Goal: Task Accomplishment & Management: Complete application form

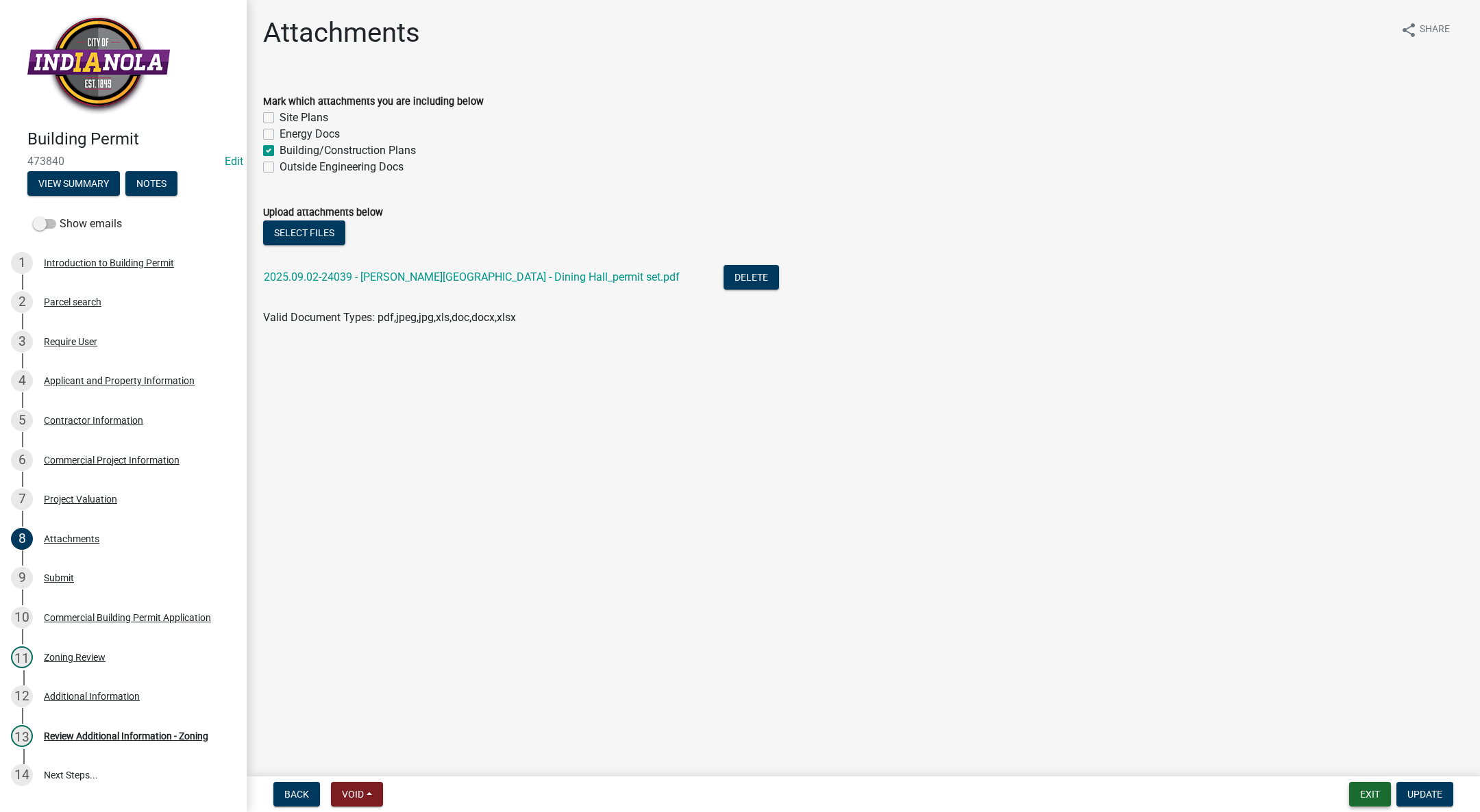
click at [1378, 786] on button "Exit" at bounding box center [1370, 794] width 42 height 25
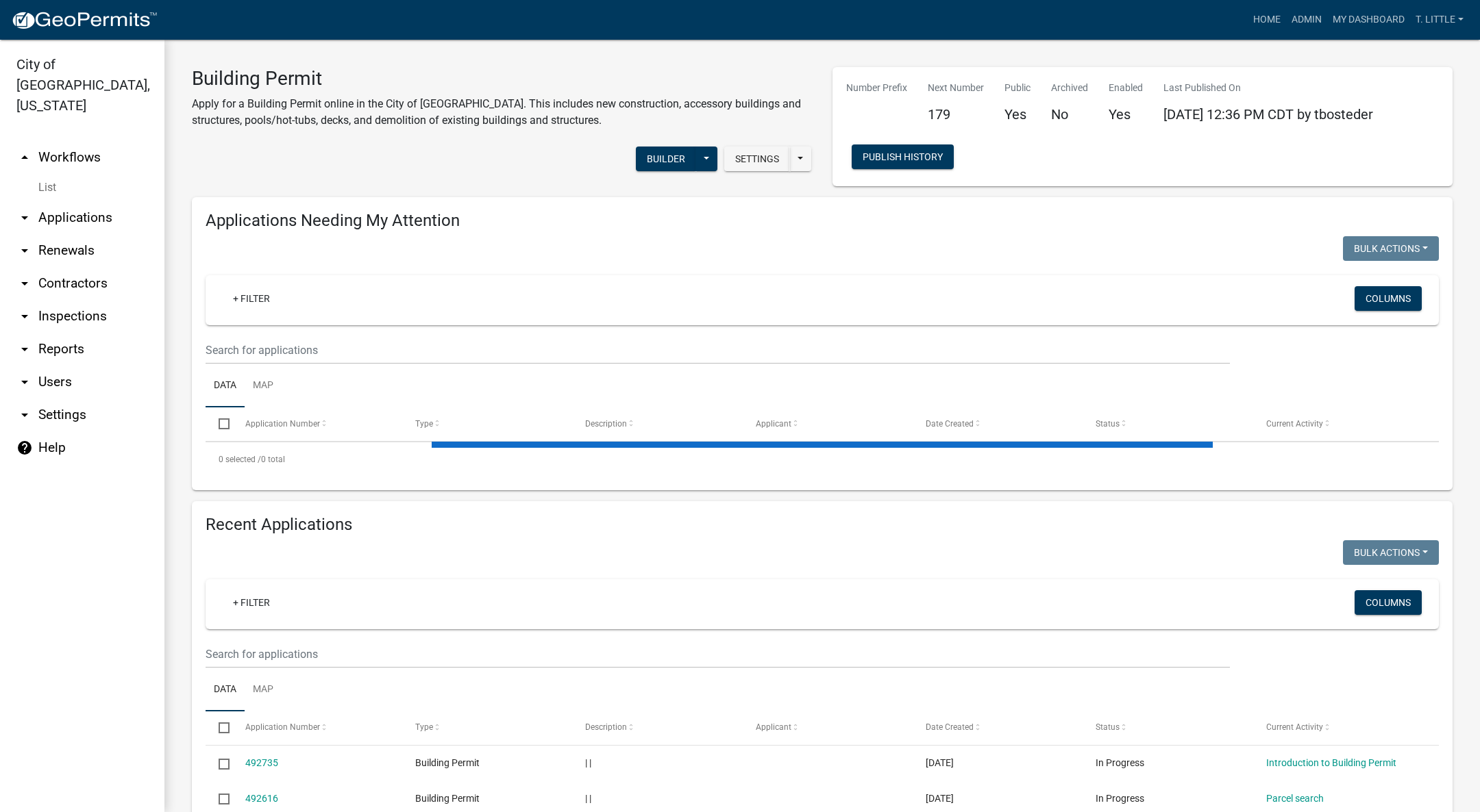
select select "3: 100"
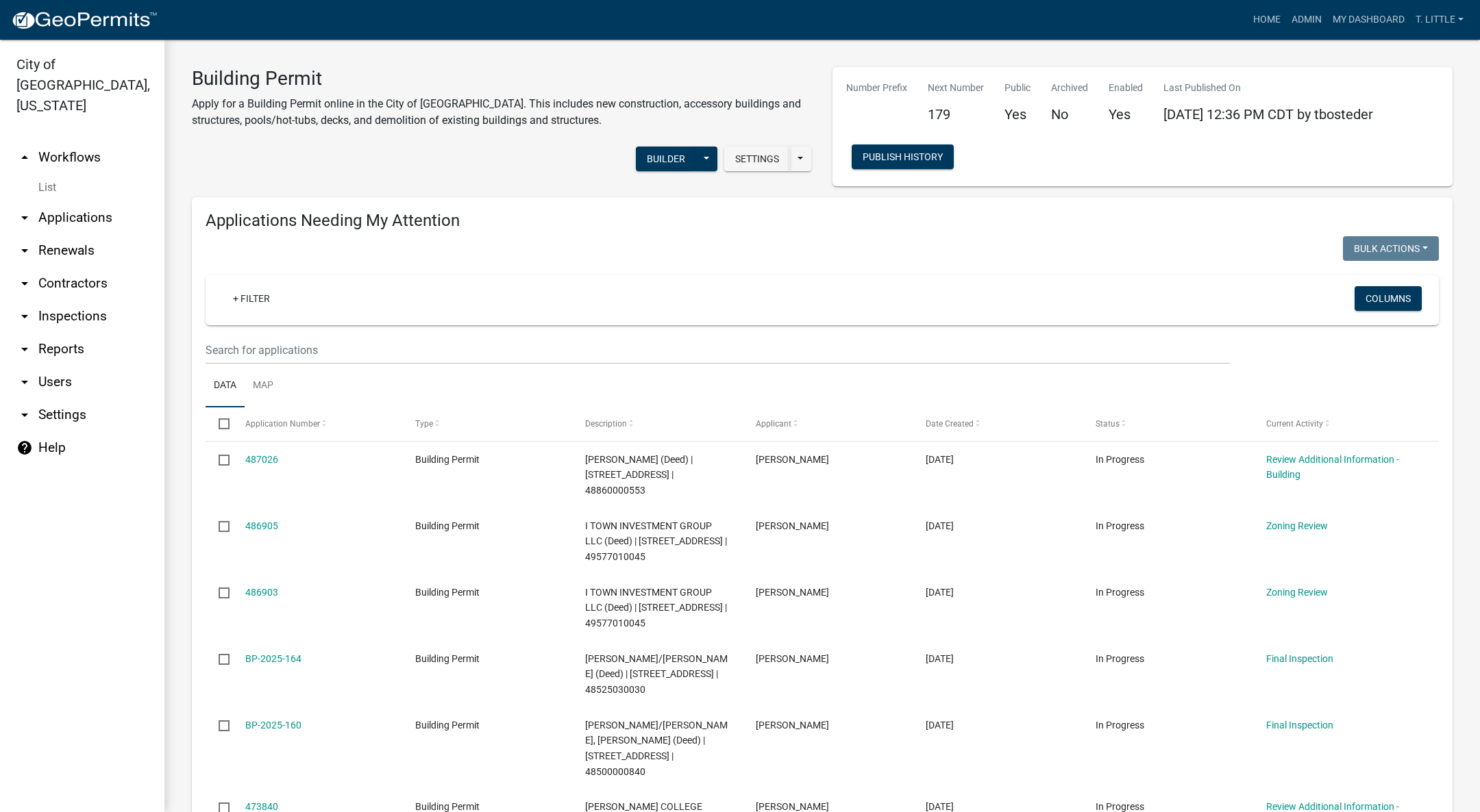
click at [263, 459] on link "487026" at bounding box center [261, 460] width 33 height 11
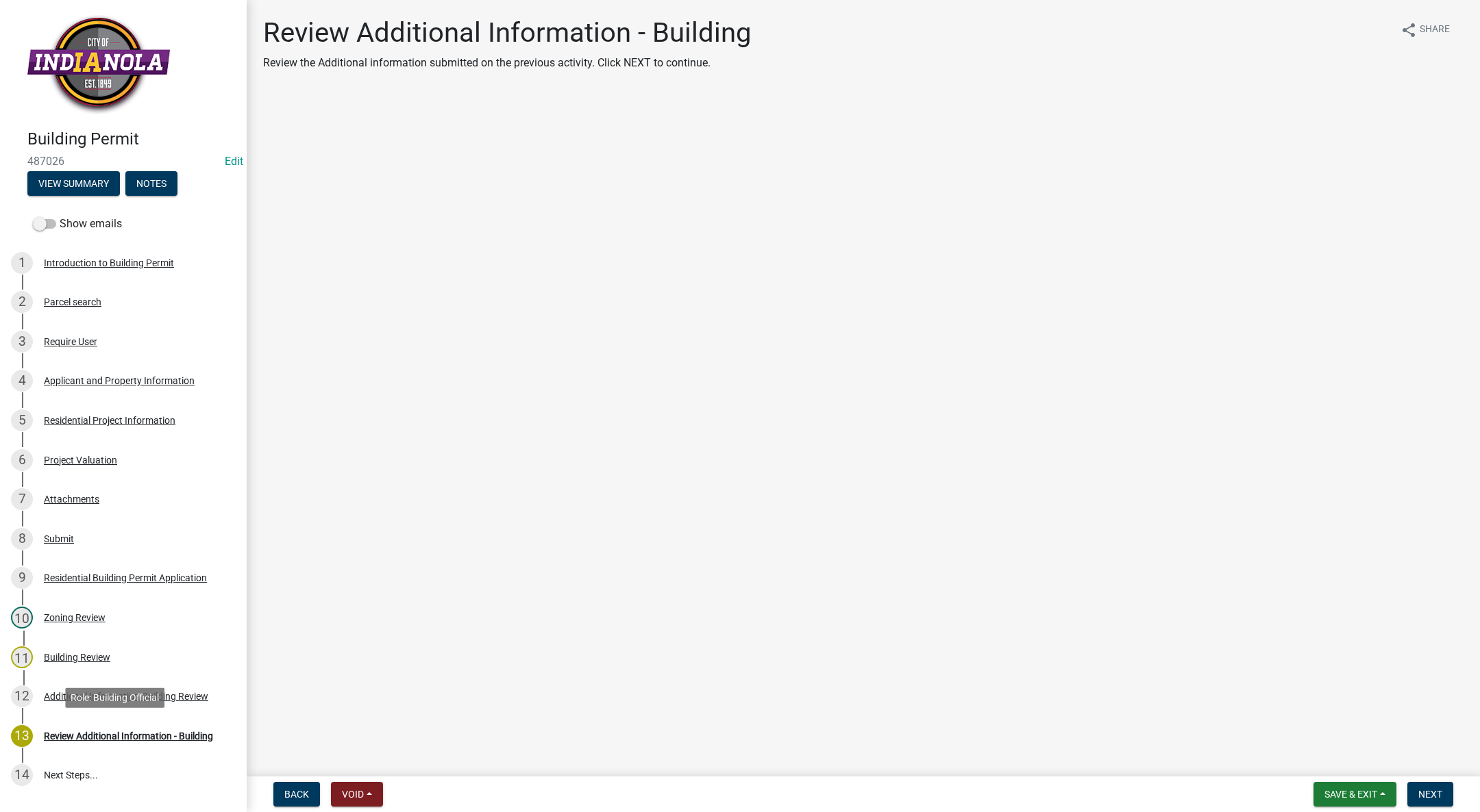
click at [57, 732] on div "Review Additional Information - Building" at bounding box center [129, 736] width 170 height 10
click at [1432, 793] on span "Next" at bounding box center [1431, 794] width 24 height 11
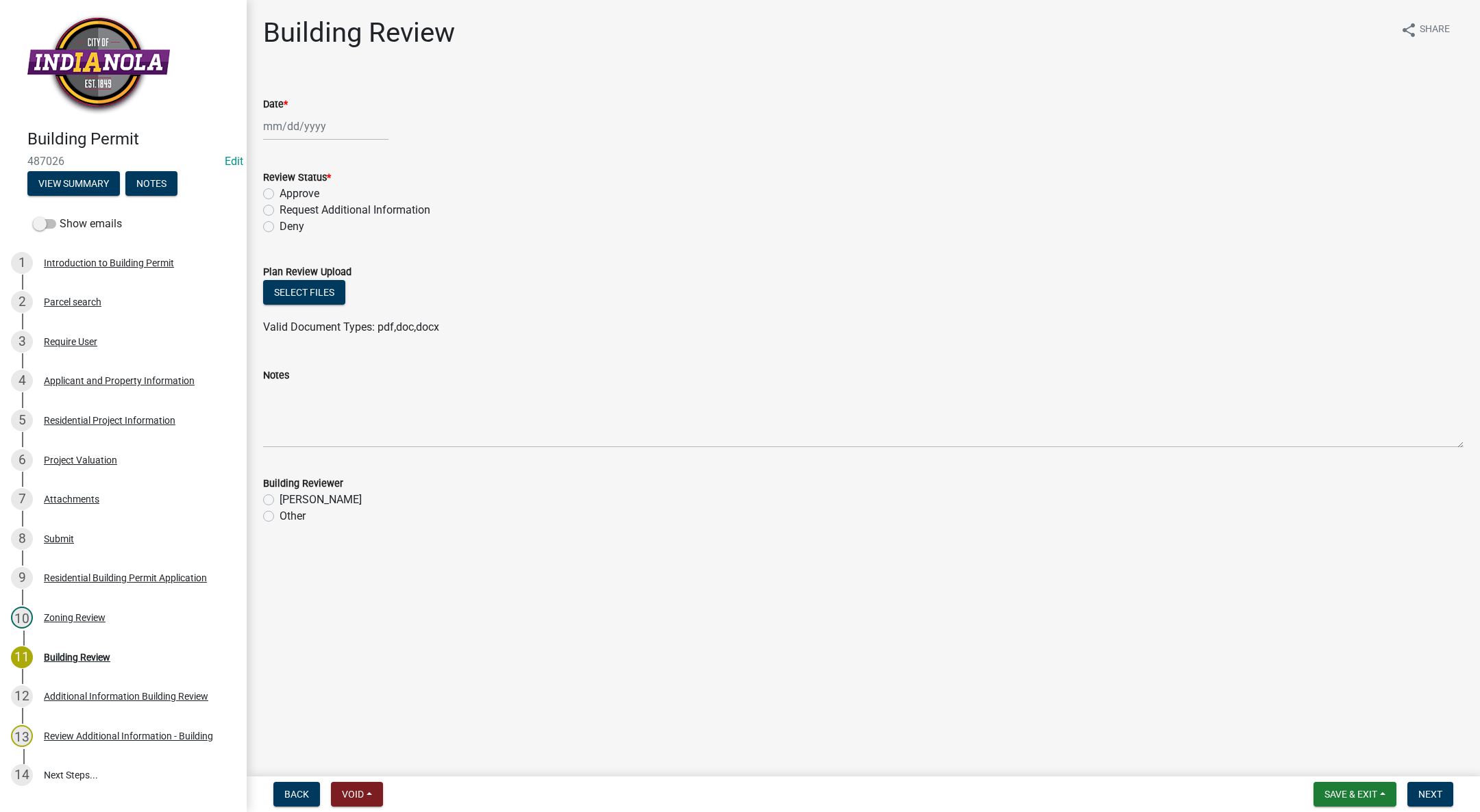
click at [81, 488] on div "7 Attachments" at bounding box center [117, 499] width 214 height 22
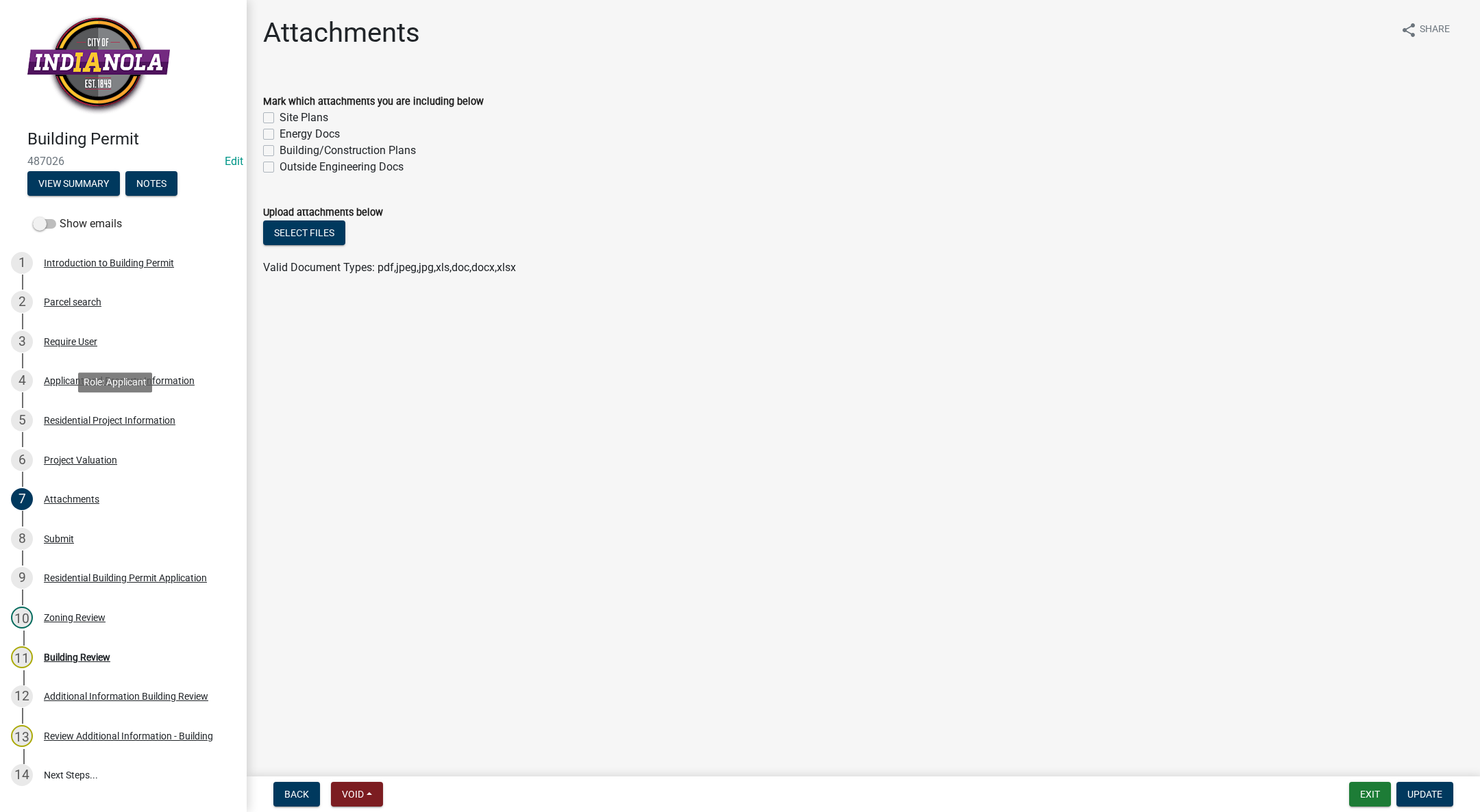
click at [118, 437] on link "5 Residential Project Information" at bounding box center [123, 420] width 246 height 40
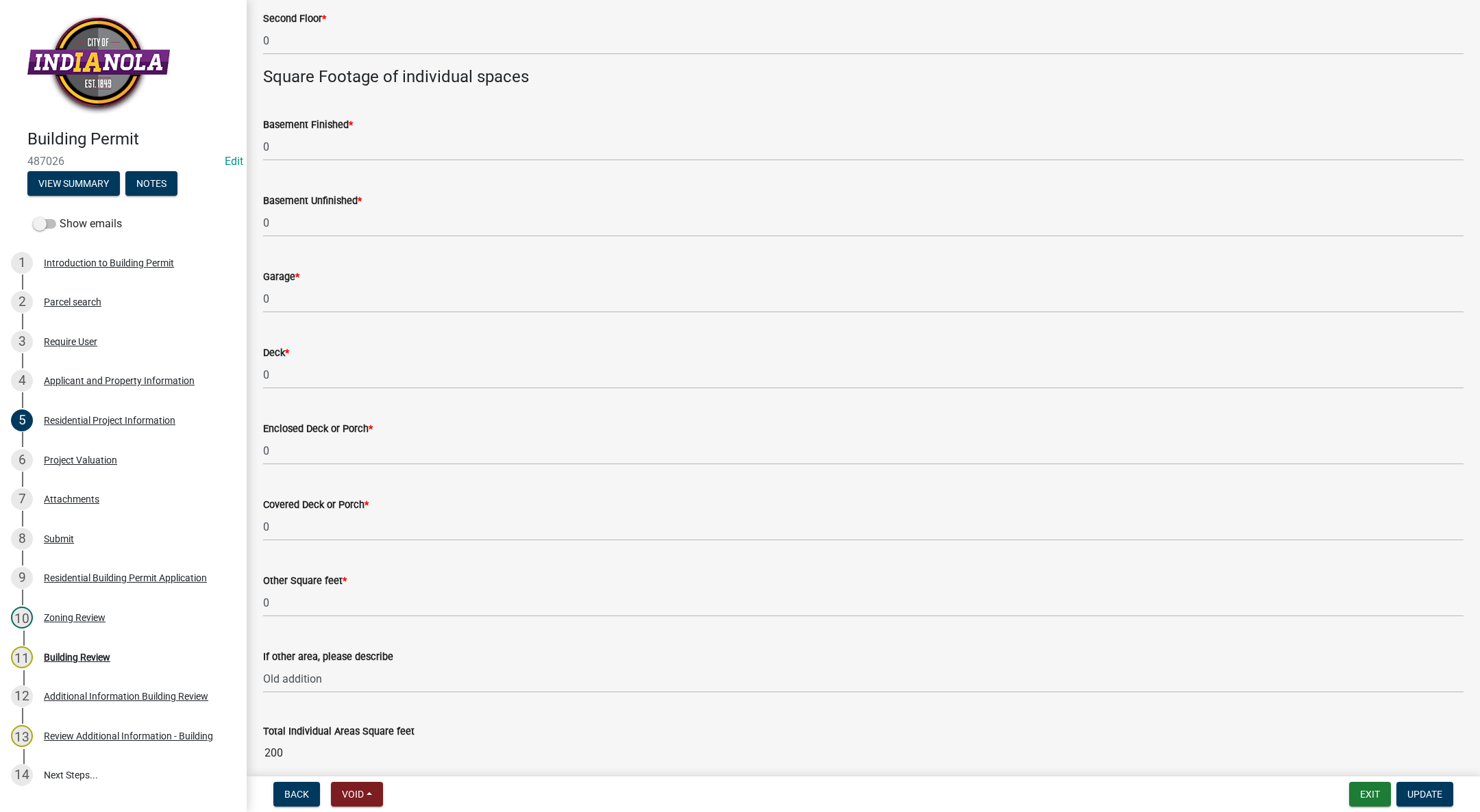
scroll to position [958, 0]
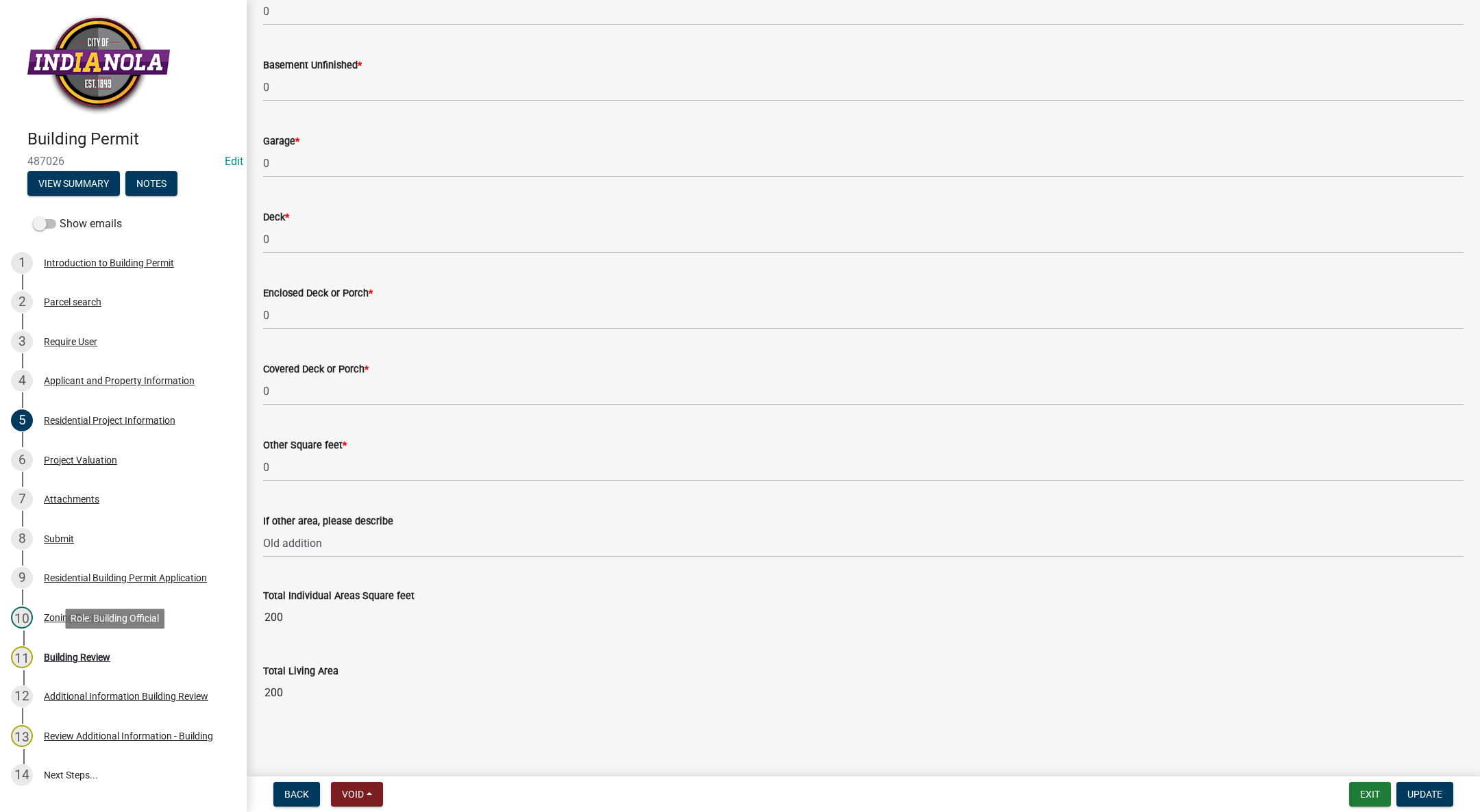
click at [91, 653] on div "Building Review" at bounding box center [77, 658] width 66 height 10
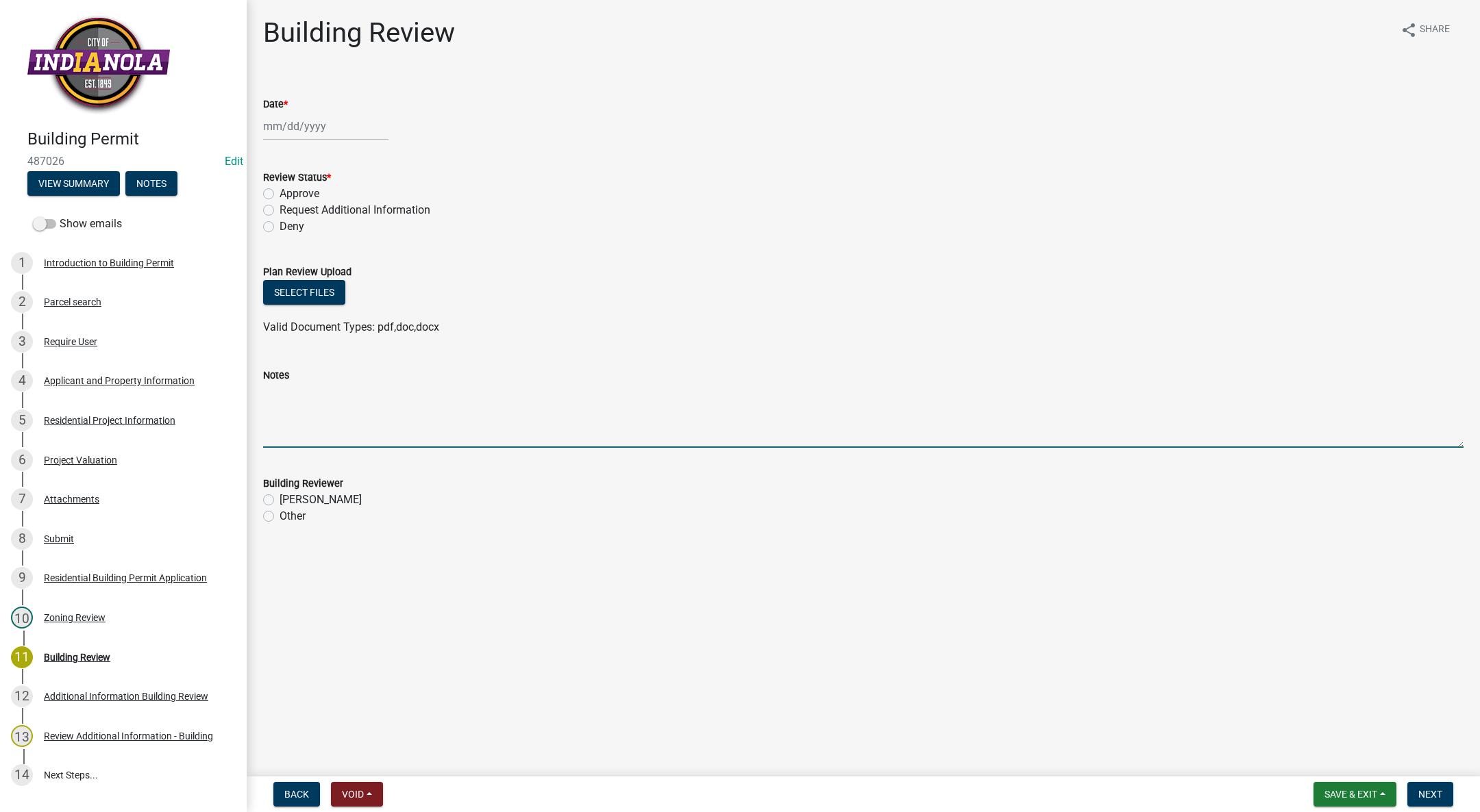
click at [382, 392] on textarea "Notes" at bounding box center [864, 416] width 1201 height 64
type textarea "M"
type textarea "A"
click at [692, 382] on div "Notes" at bounding box center [864, 375] width 1201 height 17
click at [634, 396] on textarea "Foundation of addition constructed with CMU block. Mortar does not an" at bounding box center [864, 416] width 1201 height 64
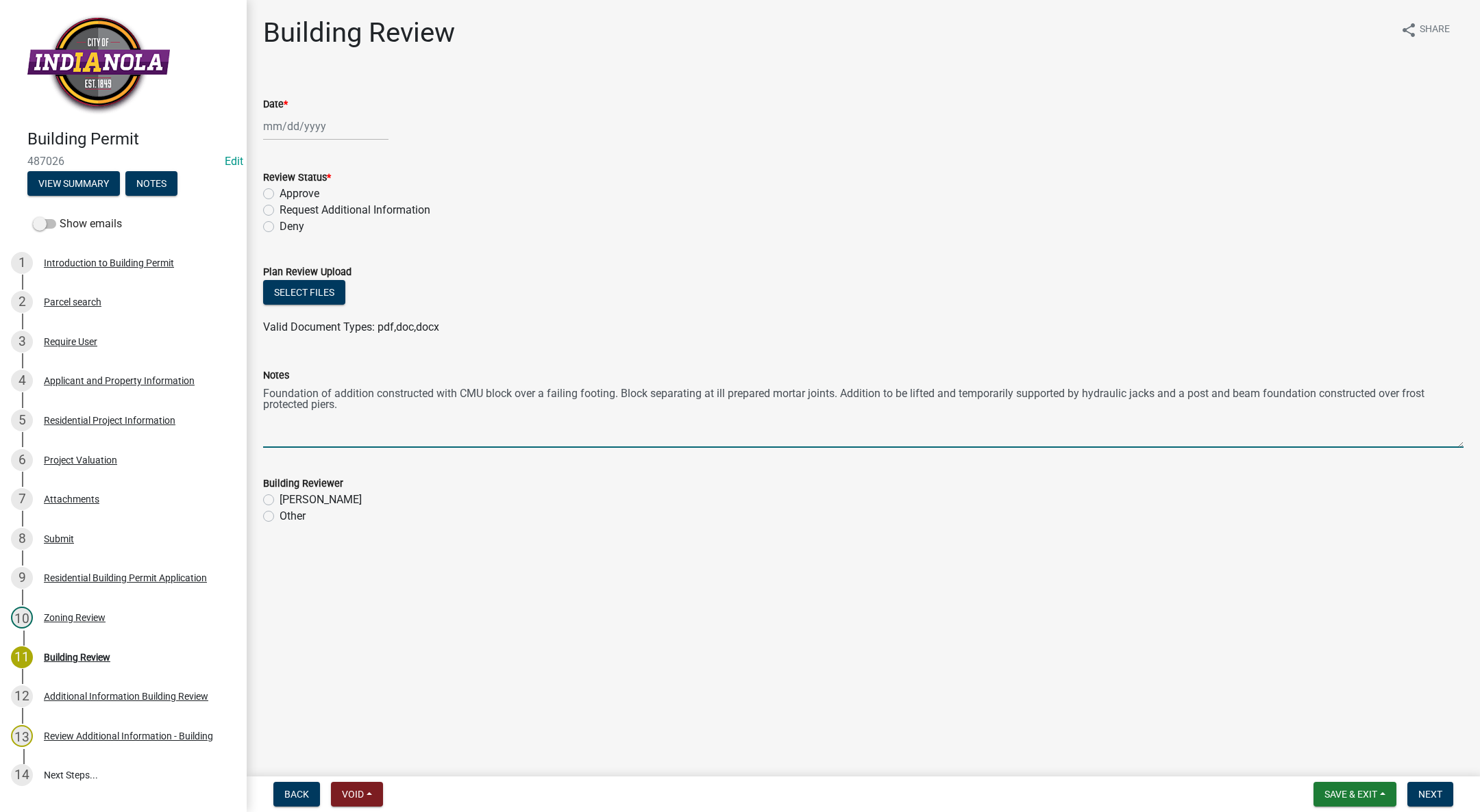
click at [1174, 390] on textarea "Foundation of addition constructed with CMU block over a failing footing. Block…" at bounding box center [864, 416] width 1201 height 64
click at [1159, 393] on textarea "Foundation of addition constructed with CMU block over a failing footing. Block…" at bounding box center [864, 416] width 1201 height 64
click at [510, 409] on textarea "Foundation of addition constructed with CMU block over a failing footing. Block…" at bounding box center [864, 416] width 1201 height 64
click at [502, 407] on textarea "Foundation of addition constructed with CMU block over a failing footing. Block…" at bounding box center [864, 416] width 1201 height 64
type textarea "Foundation of addition constructed with CMU block over a failing footing. Block…"
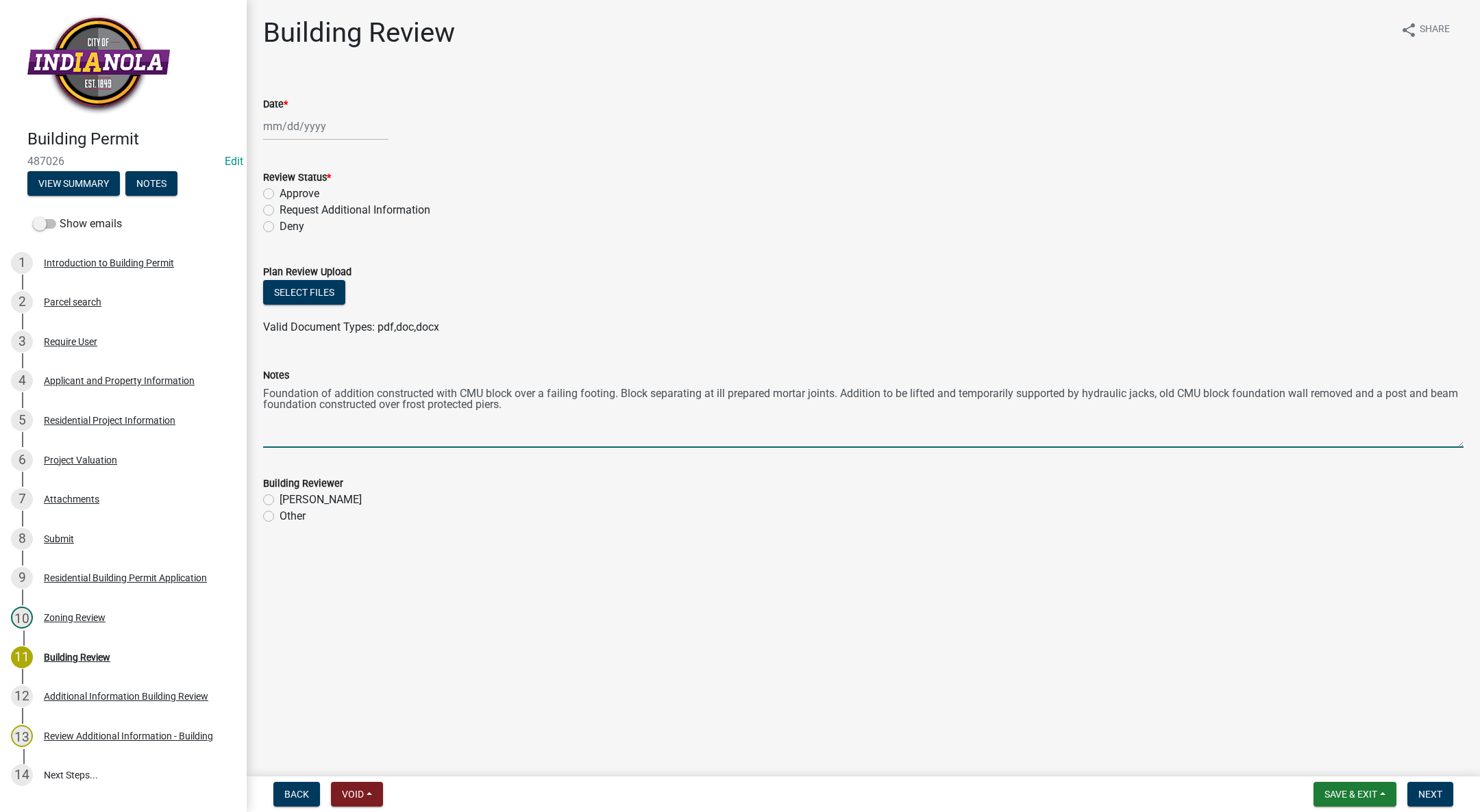
click at [261, 500] on div "Building Reviewer [PERSON_NAME] Other" at bounding box center [863, 492] width 1221 height 66
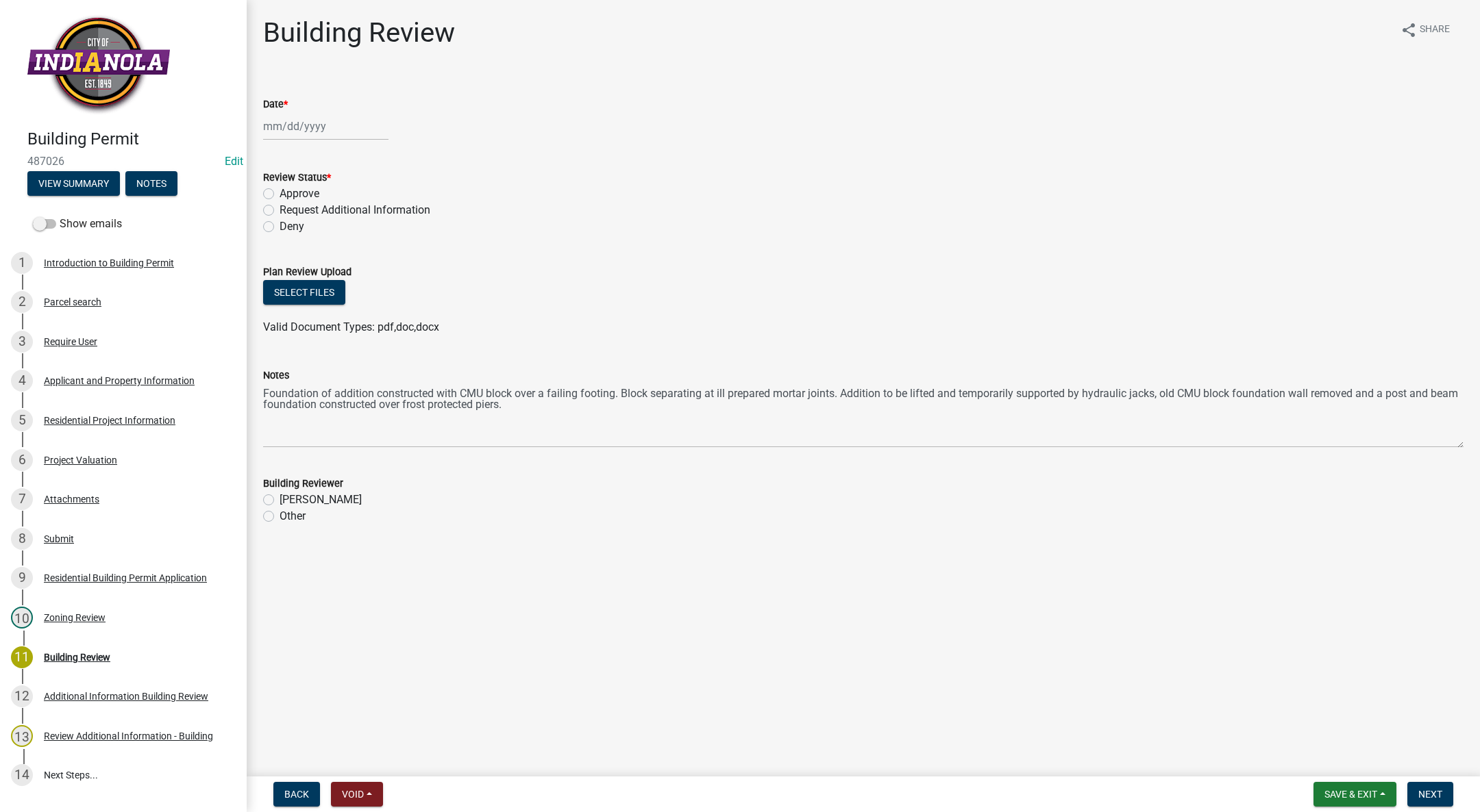
select select "10"
select select "2025"
click at [294, 124] on div "[PERSON_NAME] Feb Mar Apr [PERSON_NAME][DATE] Oct Nov [DATE] 1526 1527 1528 152…" at bounding box center [326, 126] width 125 height 28
click at [321, 240] on div "15" at bounding box center [321, 243] width 22 height 22
type input "[DATE]"
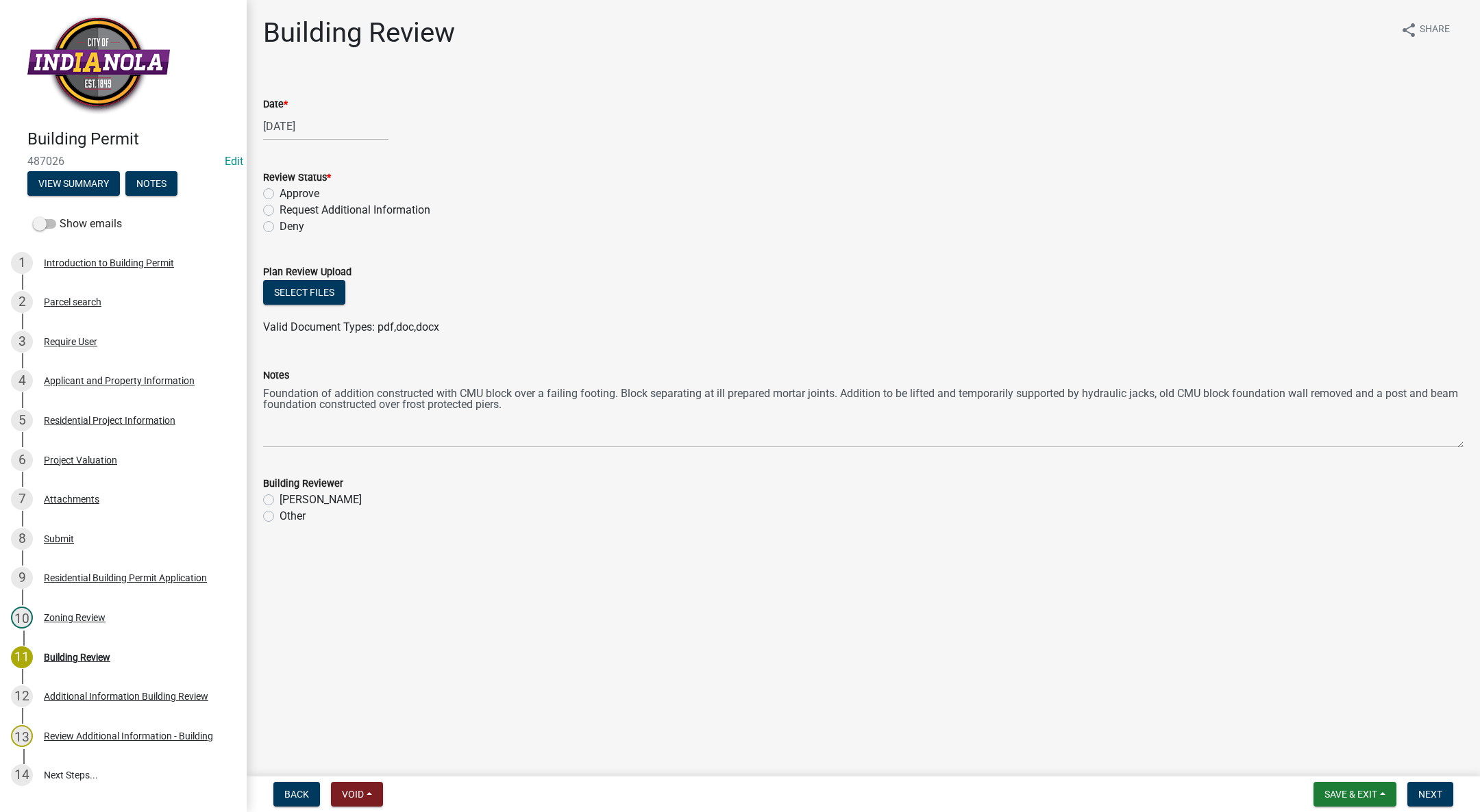
click at [280, 193] on label "Approve" at bounding box center [299, 193] width 40 height 17
click at [280, 193] on input "Approve" at bounding box center [284, 190] width 9 height 9
radio input "true"
click at [280, 499] on label "[PERSON_NAME]" at bounding box center [321, 500] width 82 height 17
click at [280, 499] on input "[PERSON_NAME]" at bounding box center [284, 496] width 9 height 9
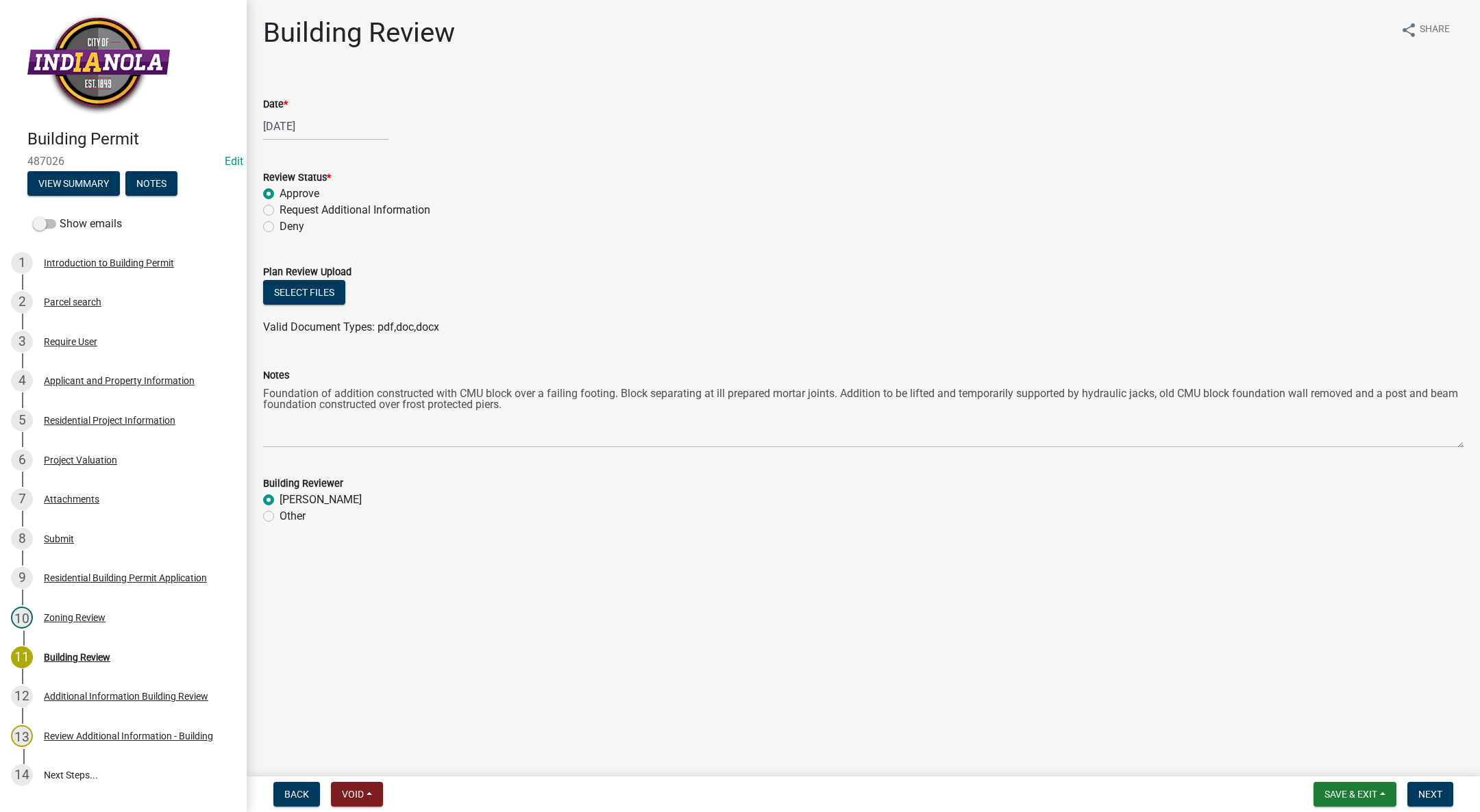
radio input "true"
click at [1423, 788] on button "Next" at bounding box center [1431, 794] width 46 height 25
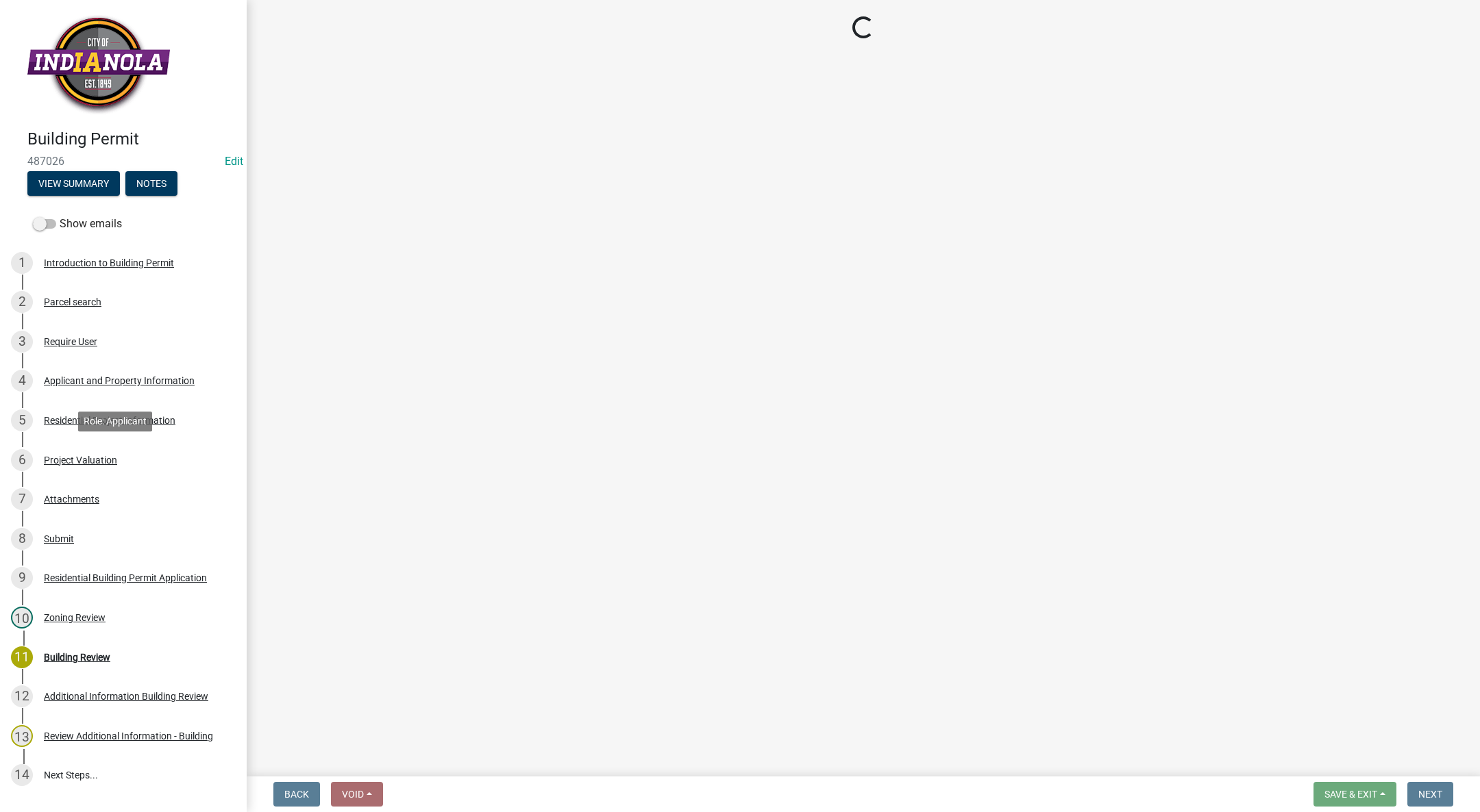
click at [84, 455] on div "Project Valuation" at bounding box center [80, 460] width 73 height 10
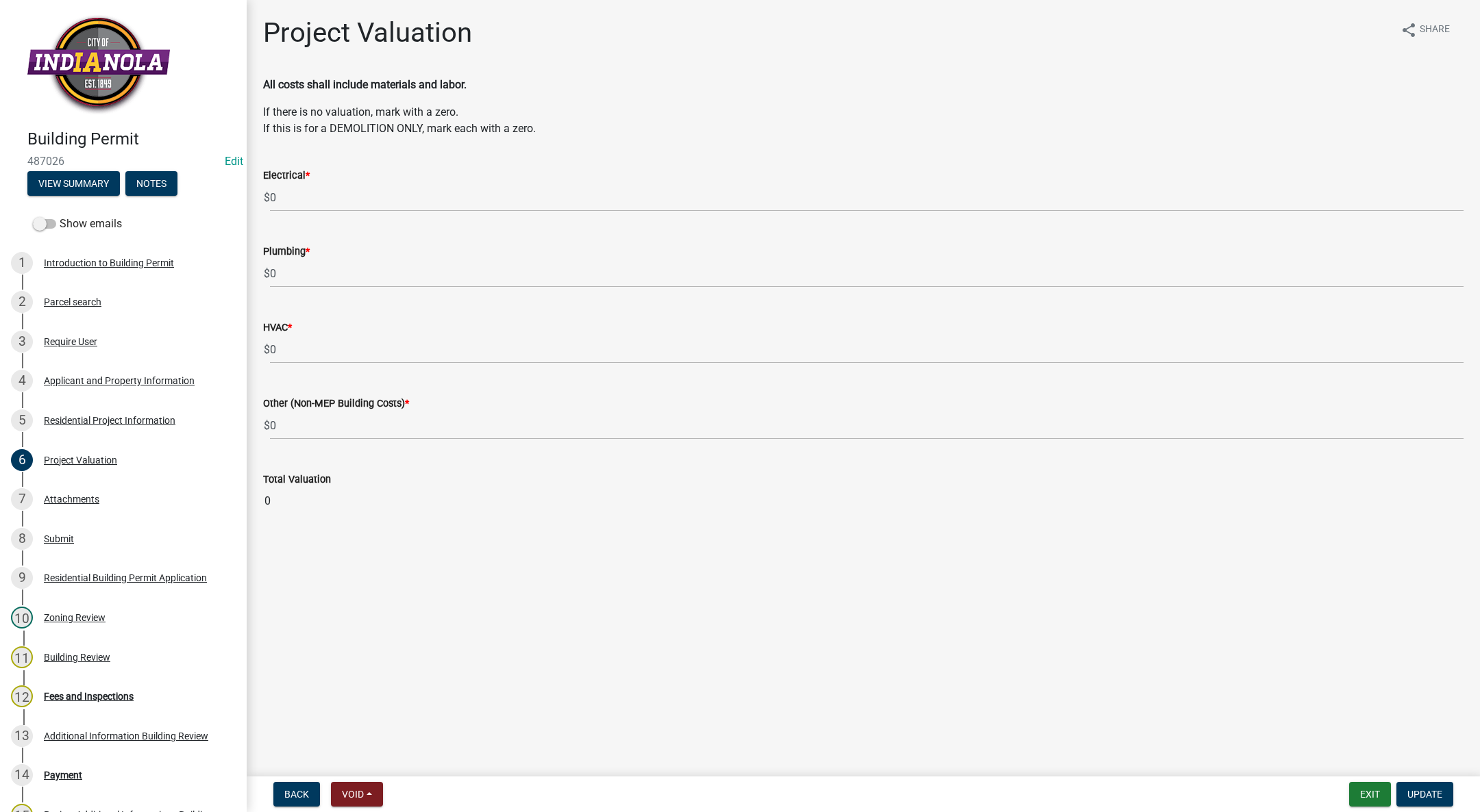
click at [72, 653] on div "Building Review" at bounding box center [77, 658] width 66 height 10
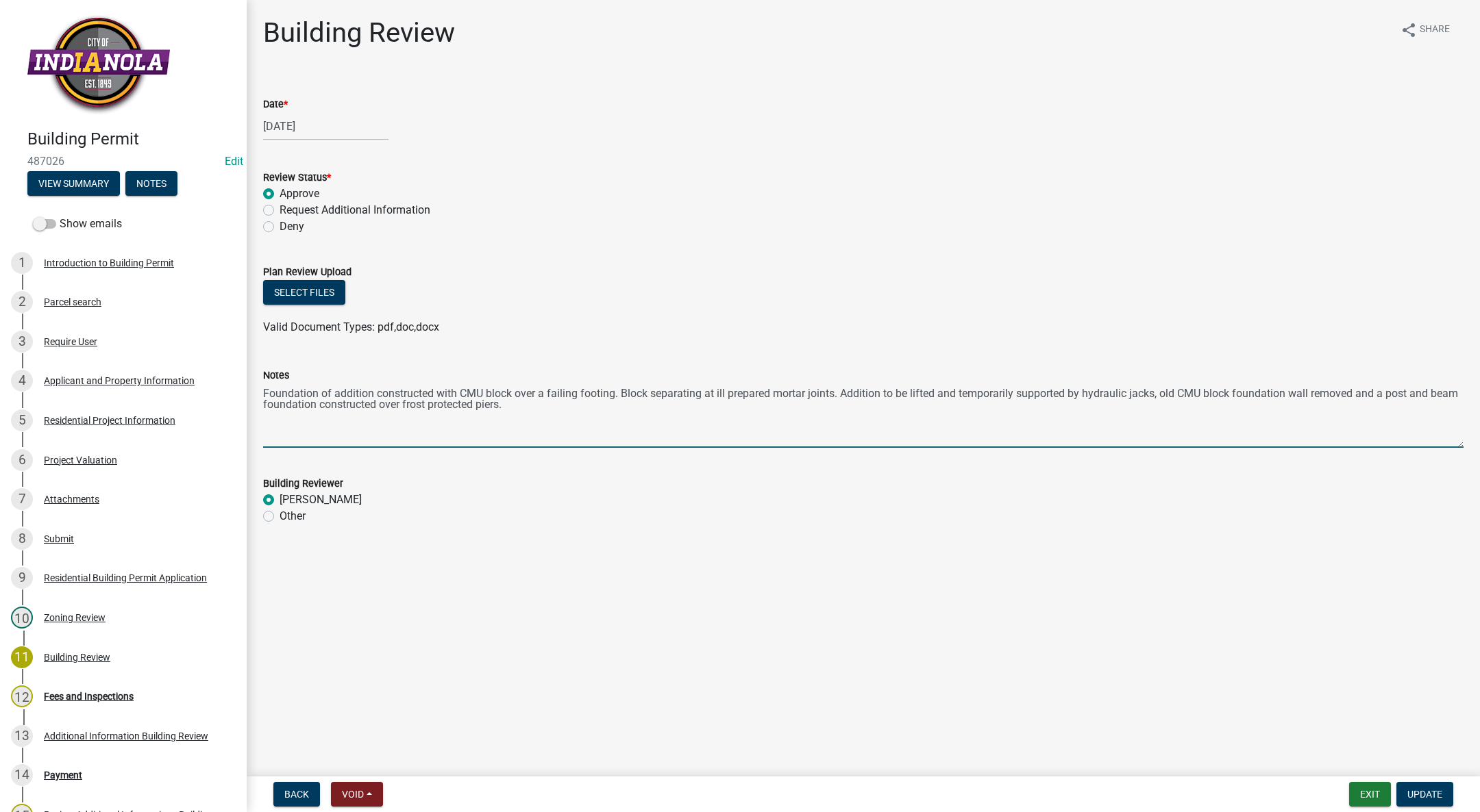
drag, startPoint x: 264, startPoint y: 390, endPoint x: 534, endPoint y: 419, distance: 271.6
click at [534, 419] on textarea "Foundation of addition constructed with CMU block over a failing footing. Block…" at bounding box center [864, 416] width 1201 height 64
click at [158, 184] on button "Notes" at bounding box center [151, 184] width 52 height 25
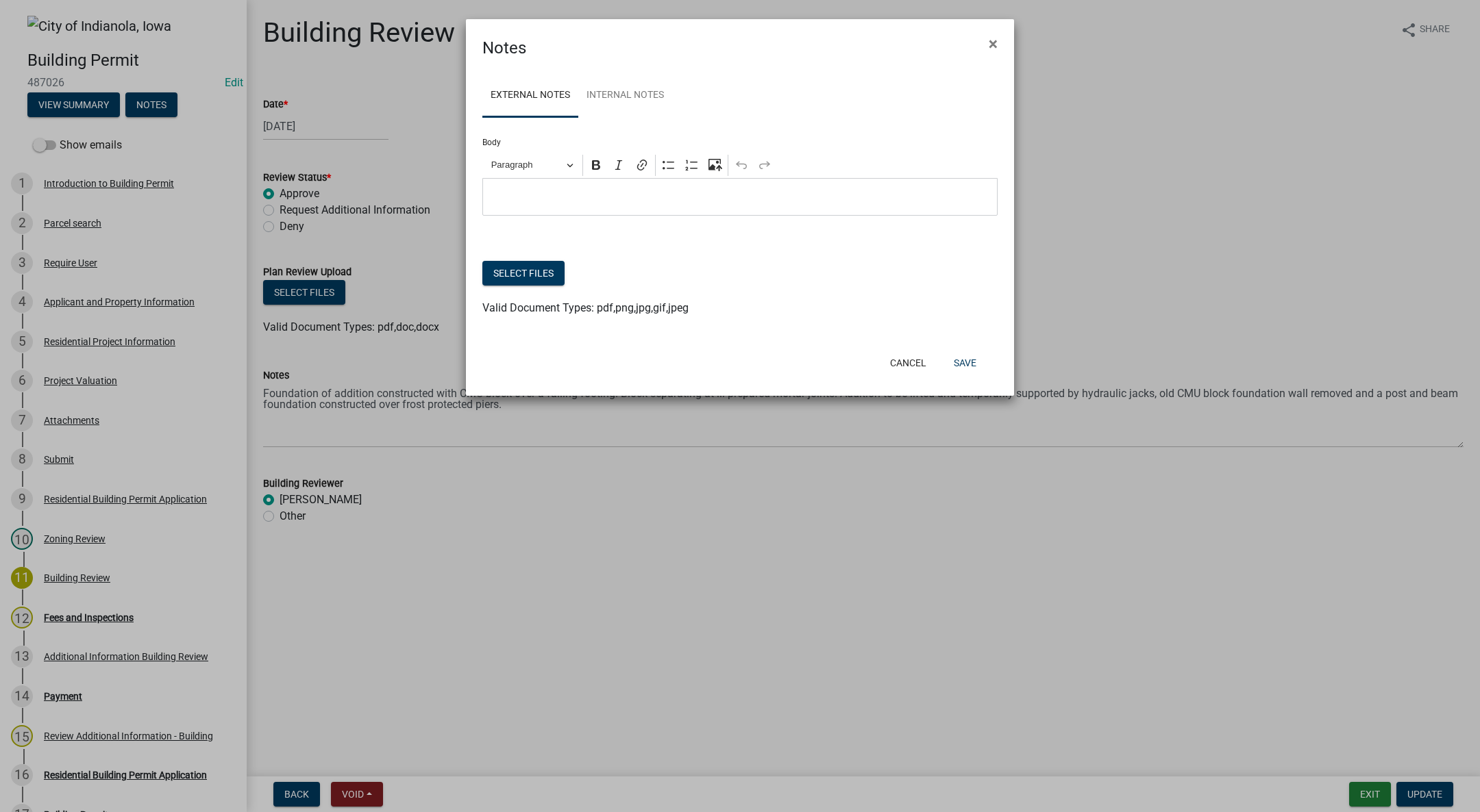
click at [522, 200] on p "Editor editing area: main. Press Alt+0 for help." at bounding box center [740, 197] width 501 height 17
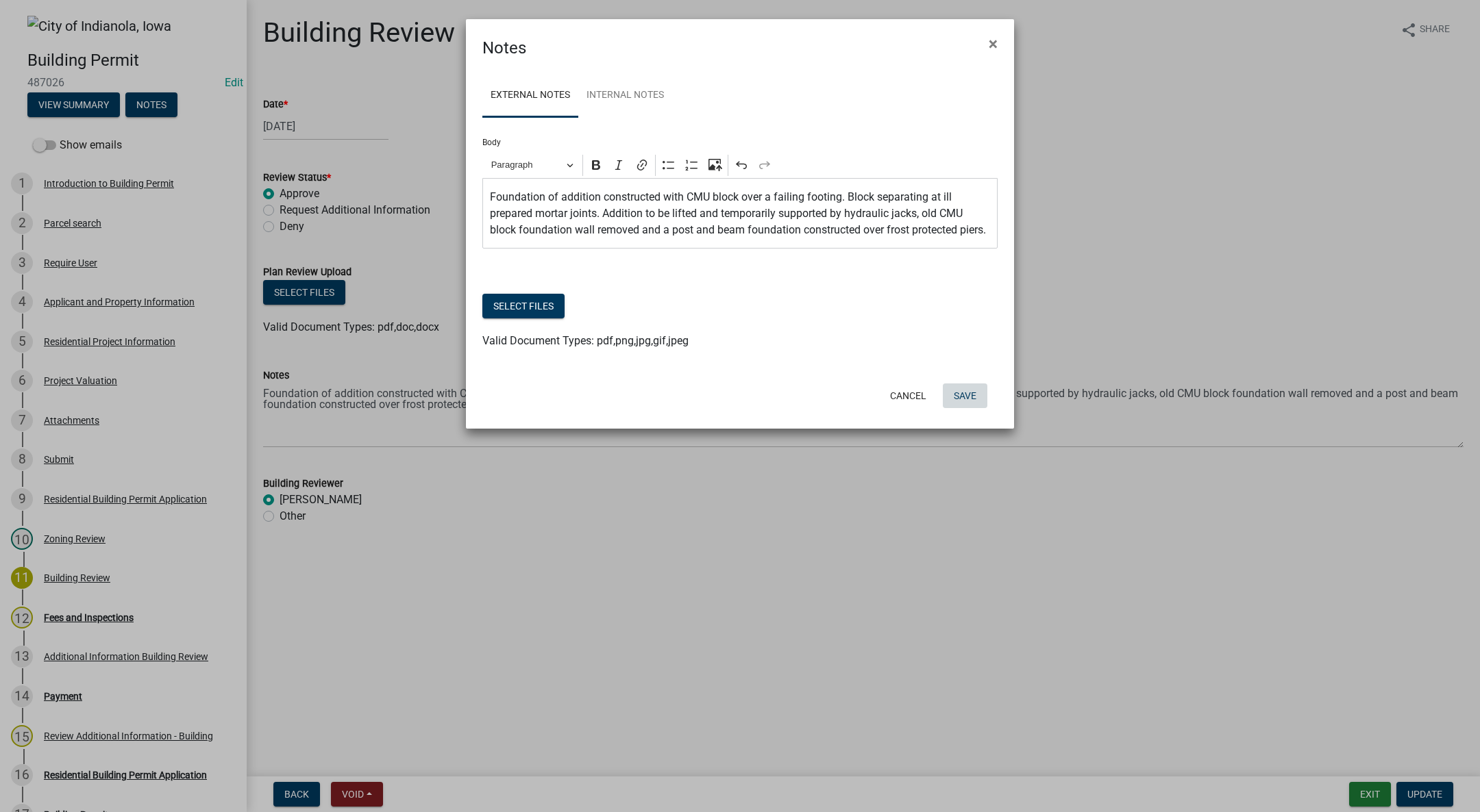
click at [970, 409] on button "Save" at bounding box center [965, 396] width 44 height 25
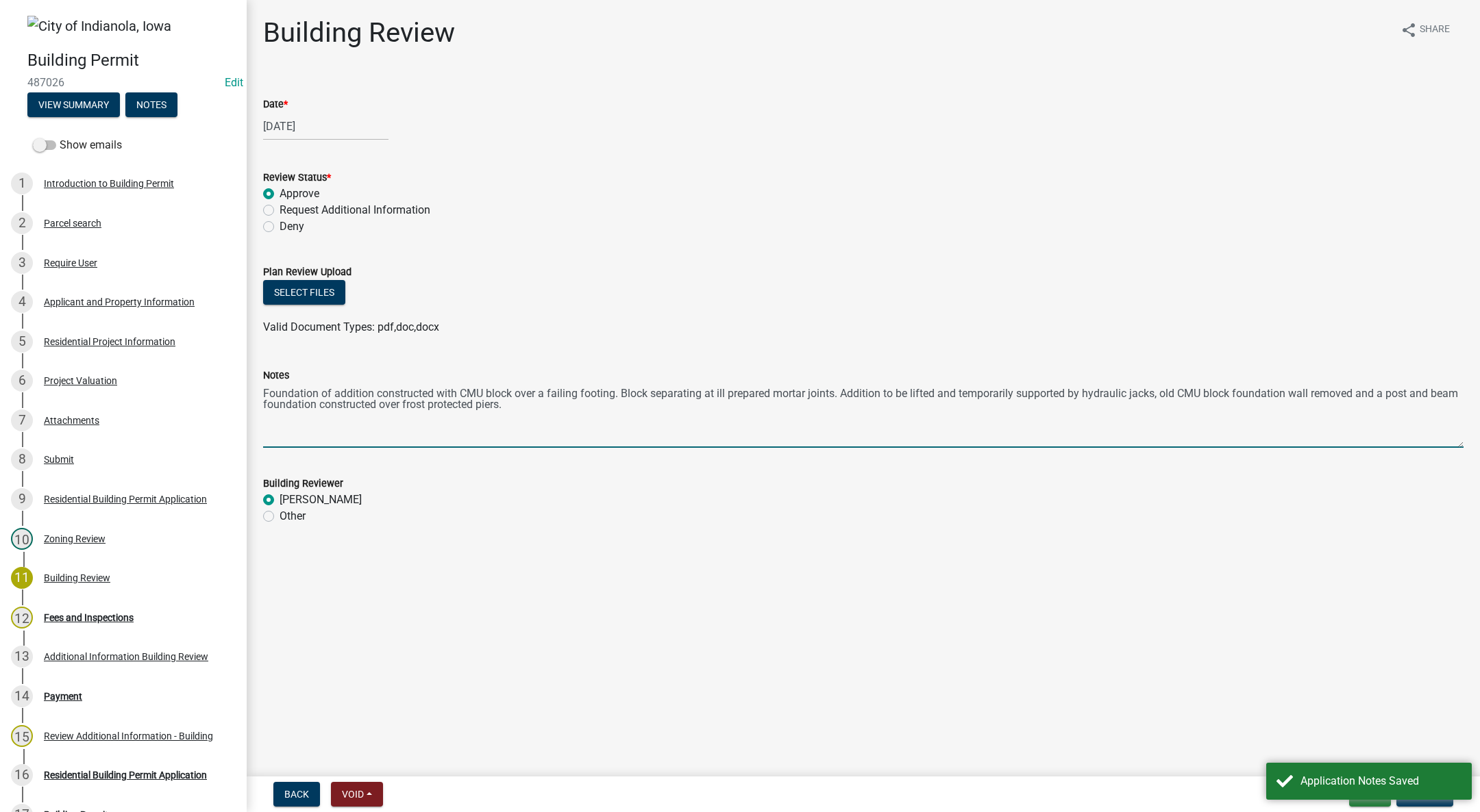
drag, startPoint x: 263, startPoint y: 389, endPoint x: 567, endPoint y: 438, distance: 307.9
click at [567, 438] on textarea "Foundation of addition constructed with CMU block over a failing footing. Block…" at bounding box center [864, 416] width 1201 height 64
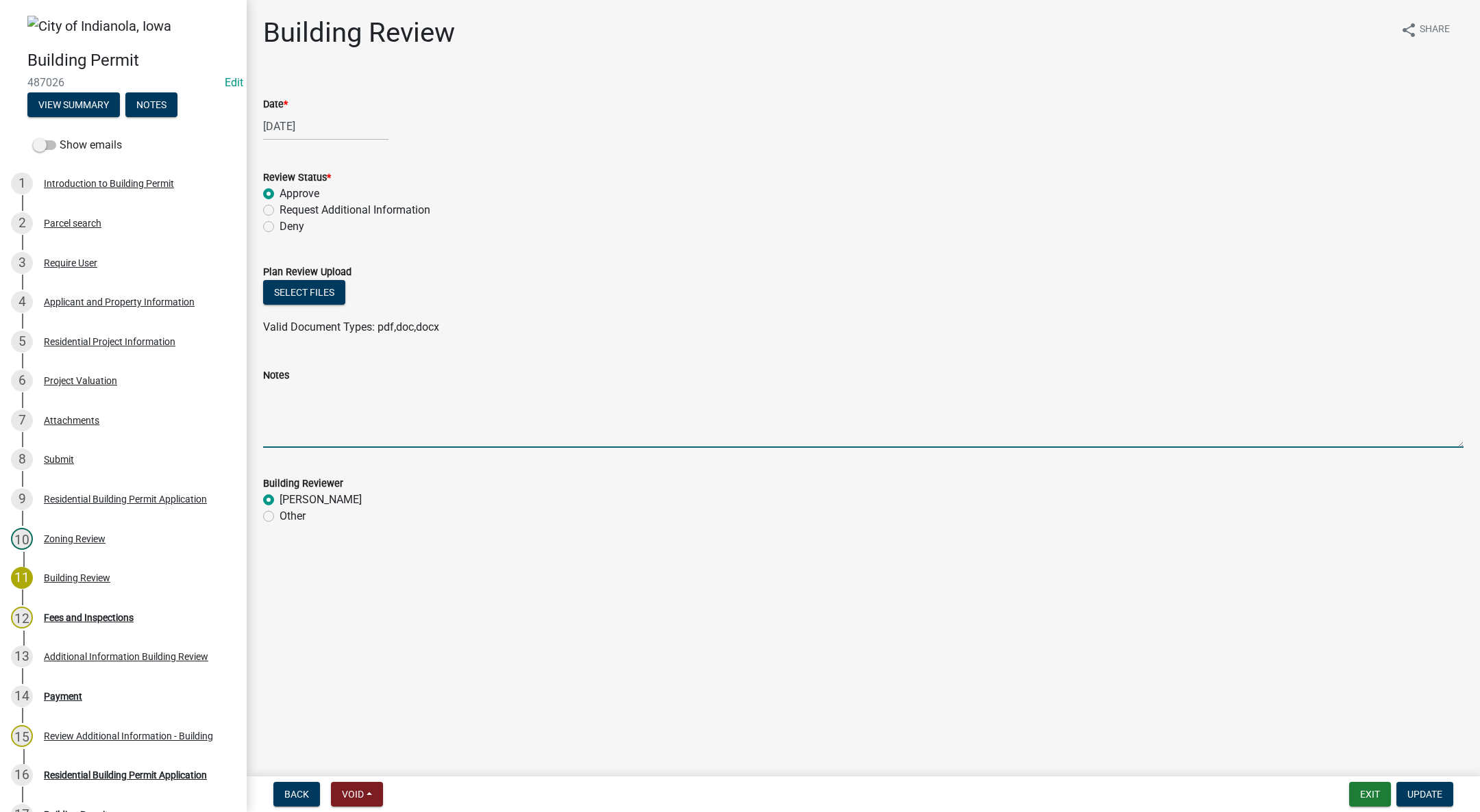
click at [280, 206] on label "Request Additional Information" at bounding box center [355, 210] width 151 height 17
click at [280, 206] on input "Request Additional Information" at bounding box center [284, 207] width 9 height 9
radio input "true"
click at [378, 384] on textarea "Notes" at bounding box center [864, 416] width 1201 height 64
type textarea "J"
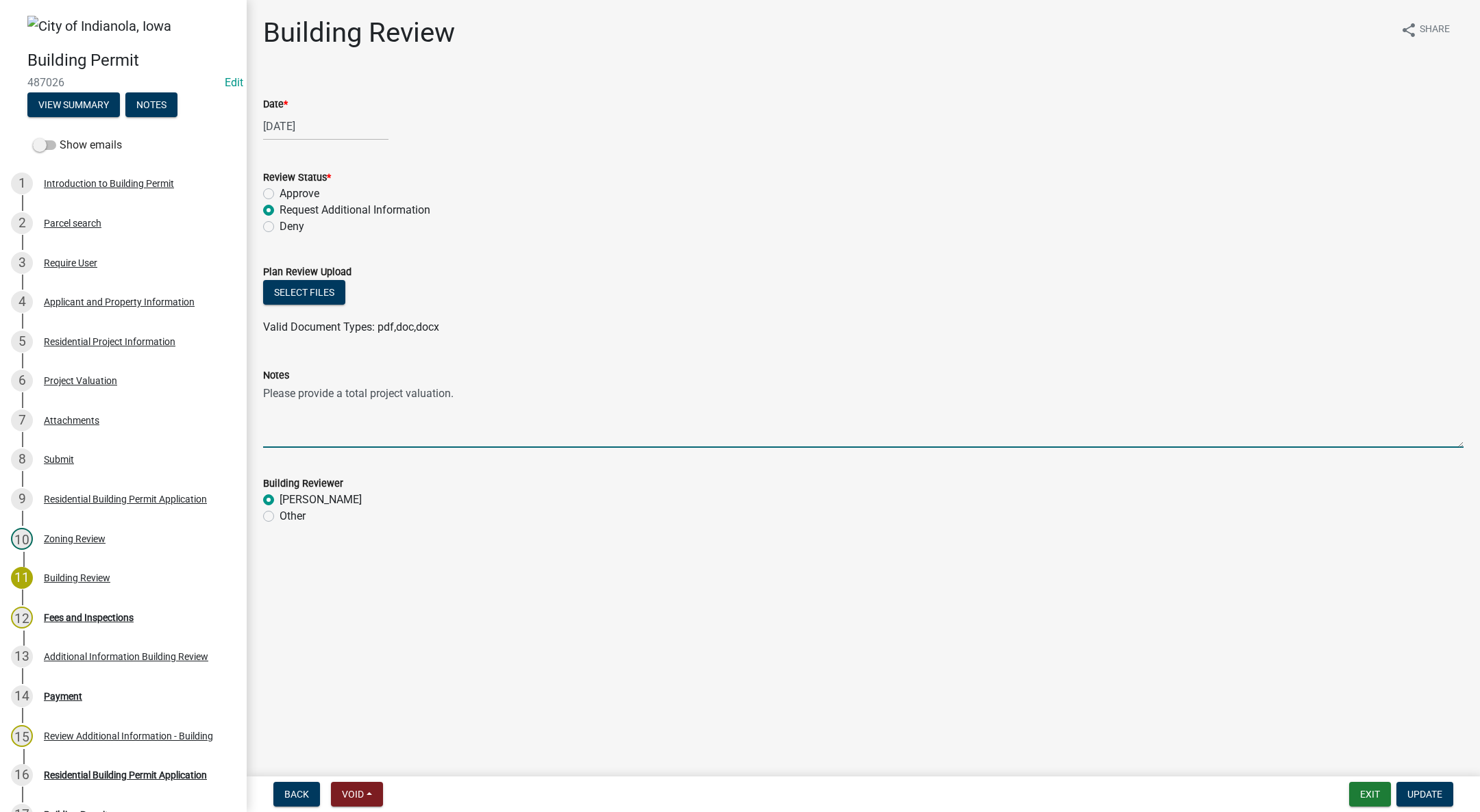
type textarea "Please provide a total project valuation."
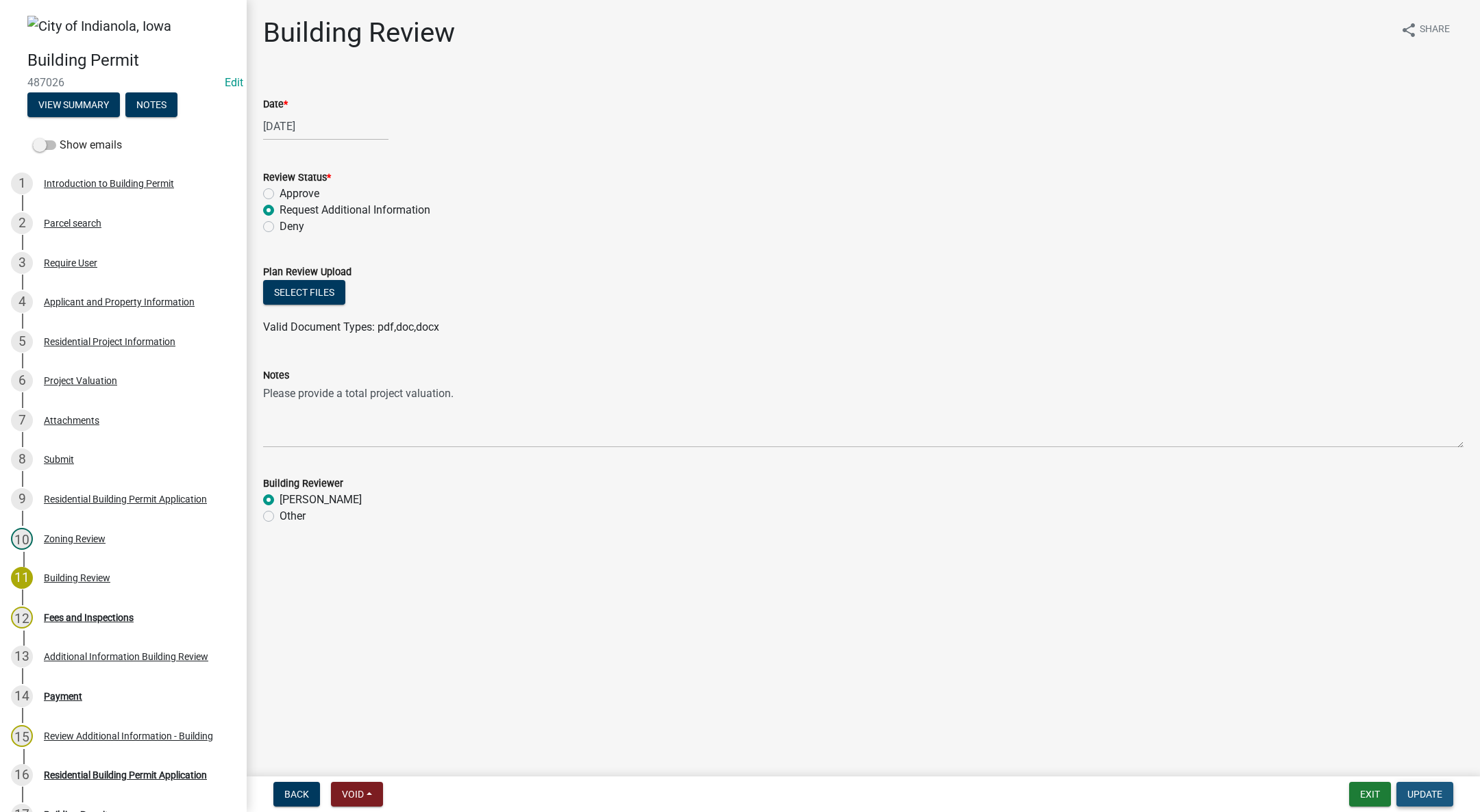
click at [1413, 793] on span "Update" at bounding box center [1425, 794] width 35 height 11
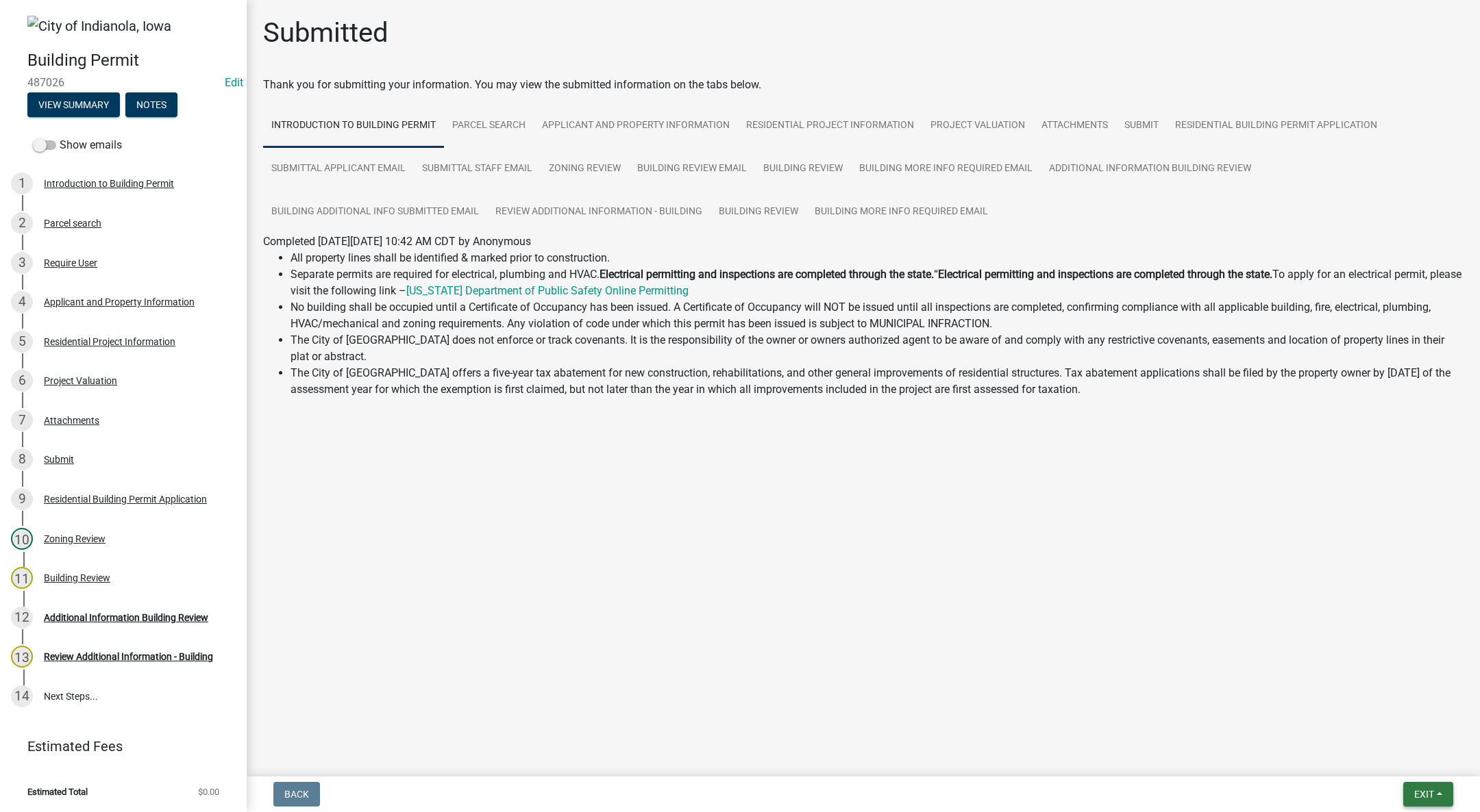
click at [1425, 791] on span "Exit" at bounding box center [1424, 794] width 20 height 11
click at [1413, 768] on button "Save & Exit" at bounding box center [1399, 758] width 109 height 33
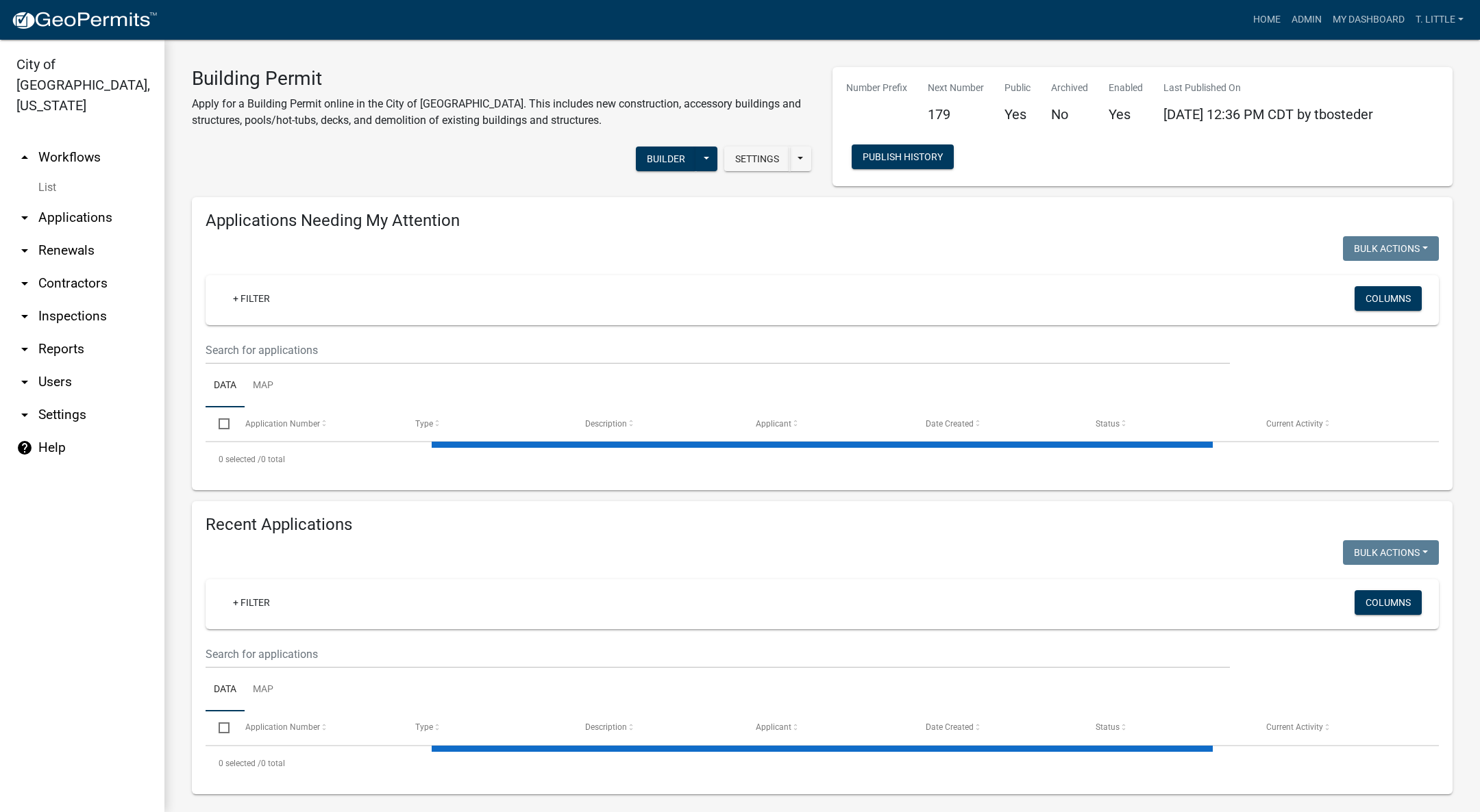
select select "3: 100"
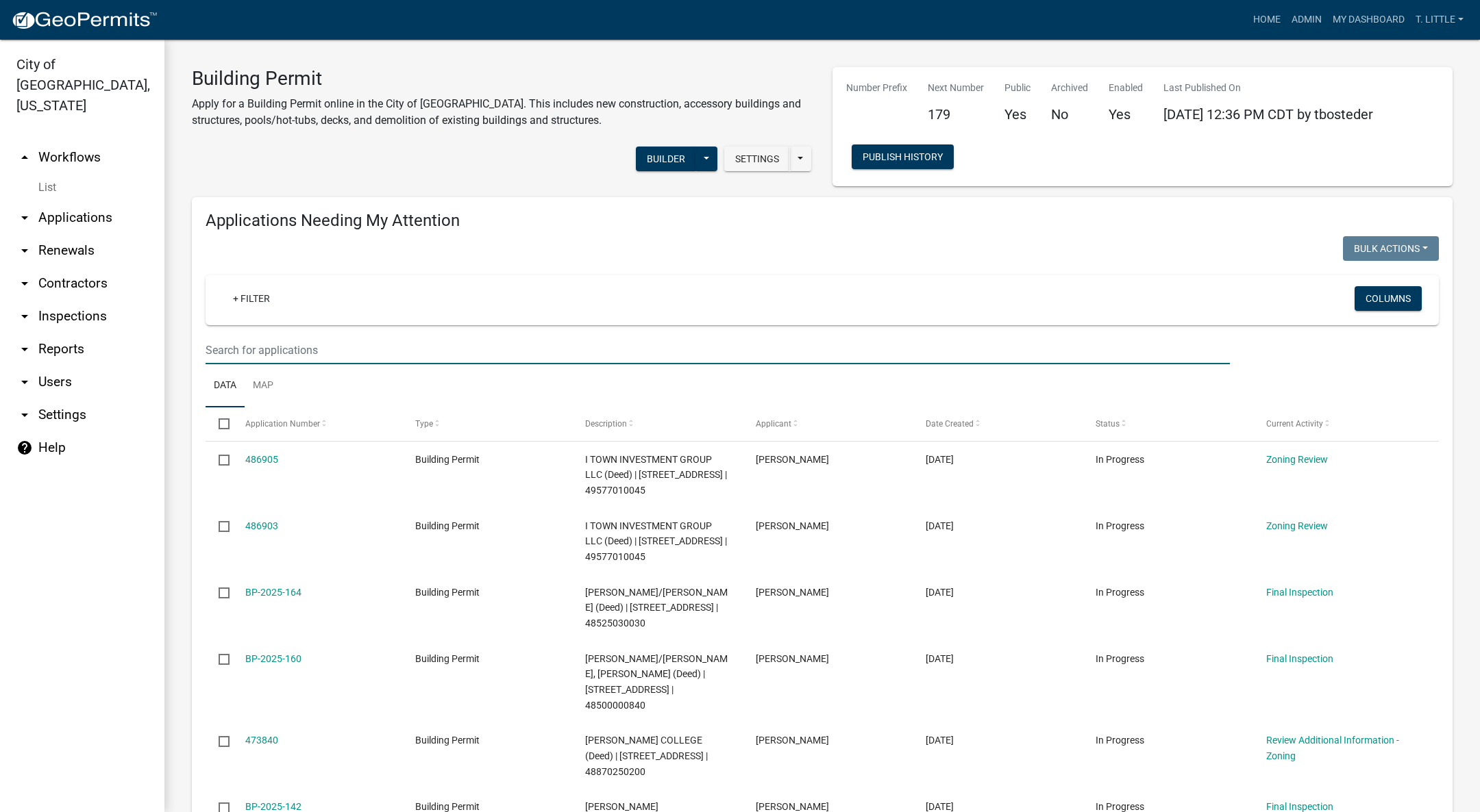
click at [412, 357] on input "text" at bounding box center [718, 350] width 1024 height 28
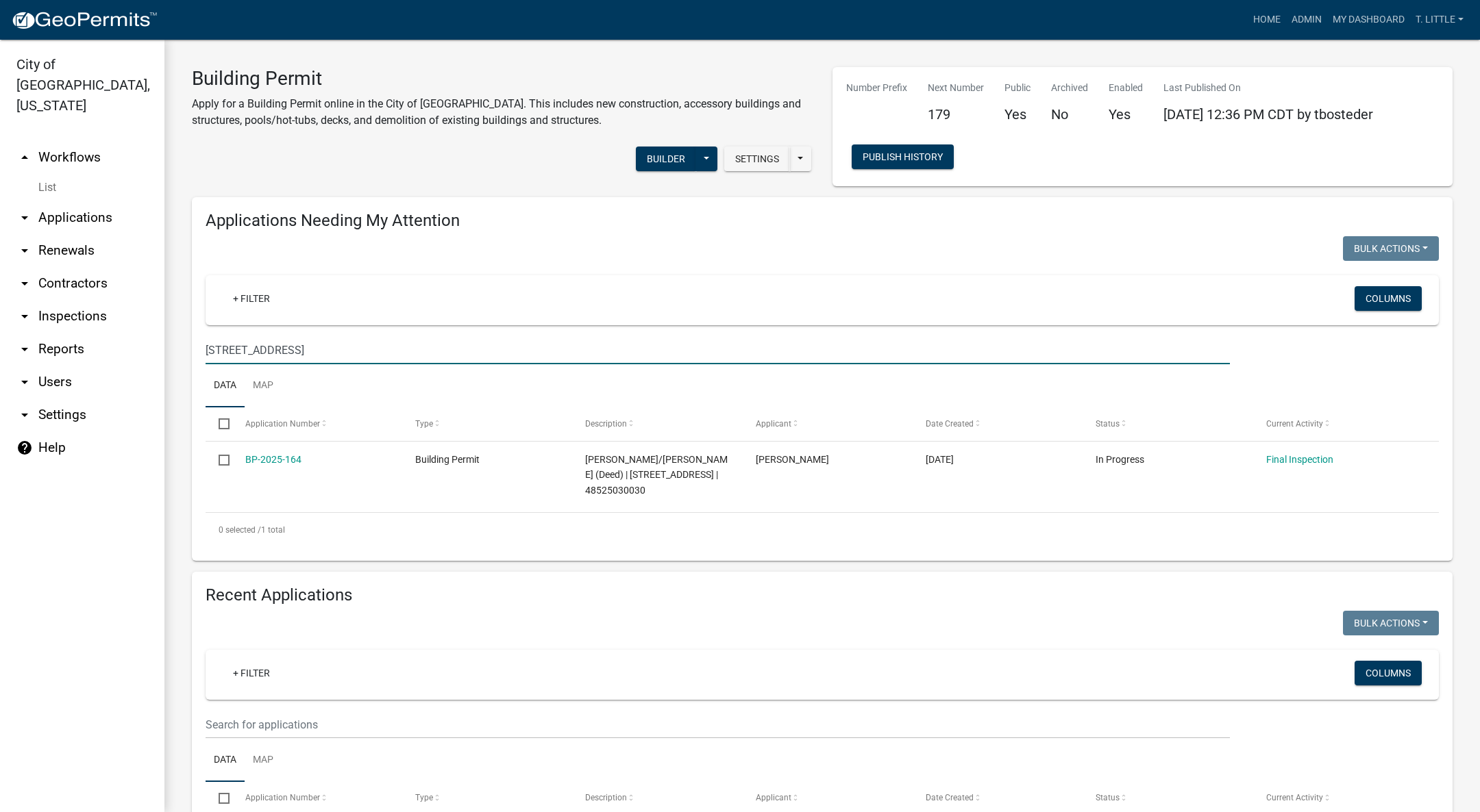
type input "[STREET_ADDRESS]"
click at [274, 452] on div "BP-2025-164" at bounding box center [317, 460] width 144 height 16
click at [277, 461] on link "BP-2025-164" at bounding box center [274, 460] width 57 height 11
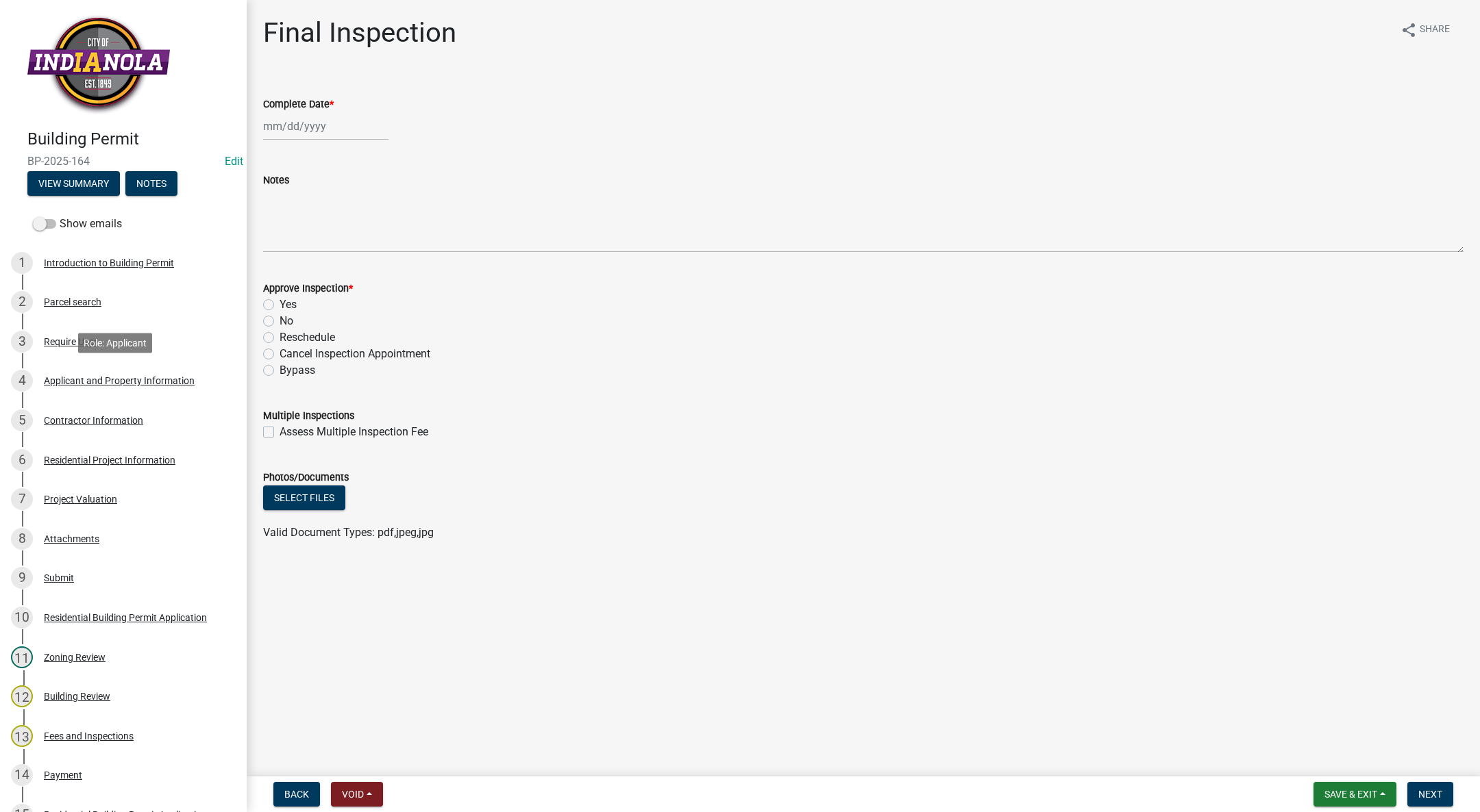
click at [102, 378] on div "Applicant and Property Information" at bounding box center [119, 380] width 151 height 10
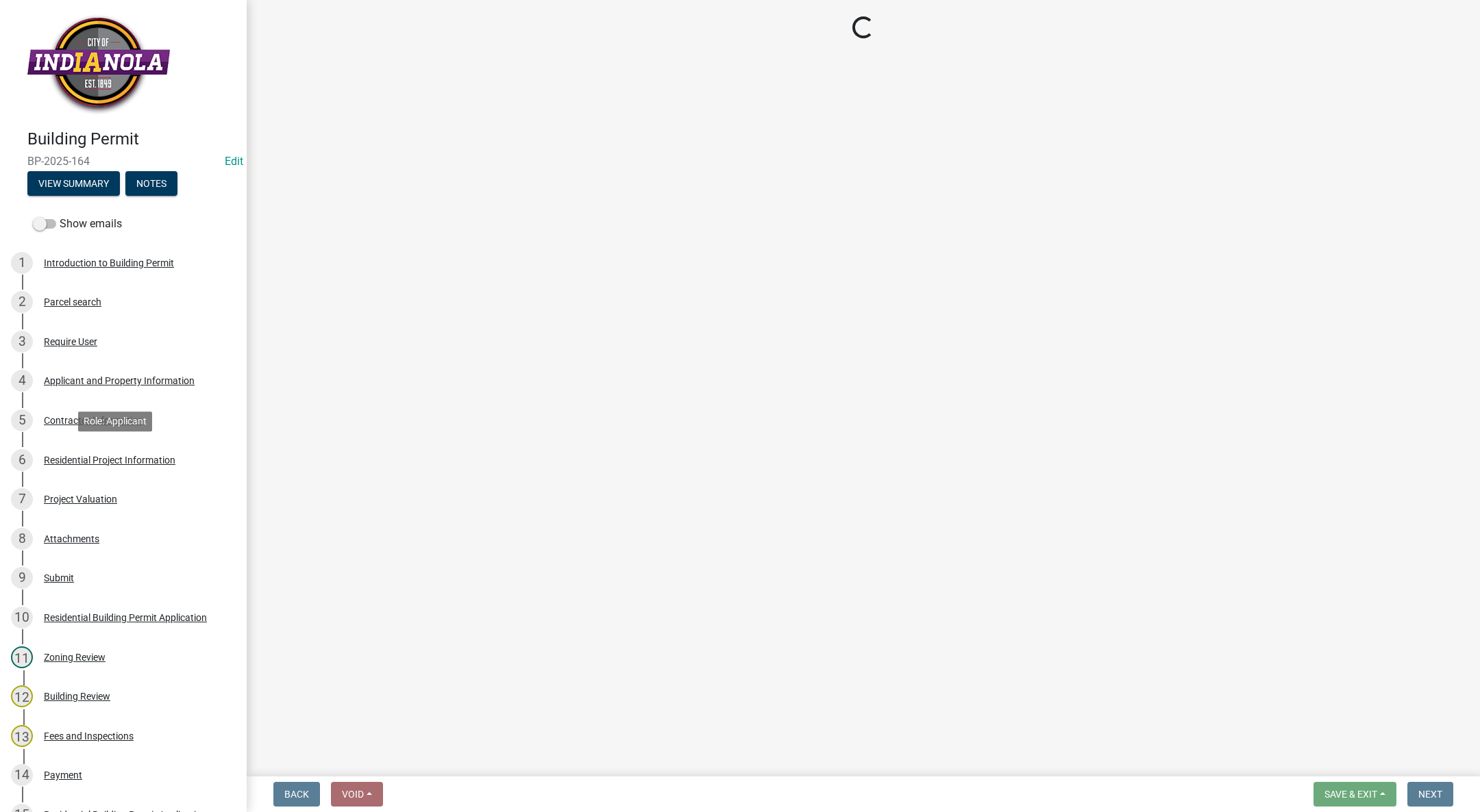
click at [90, 459] on div "Residential Project Information" at bounding box center [109, 460] width 132 height 10
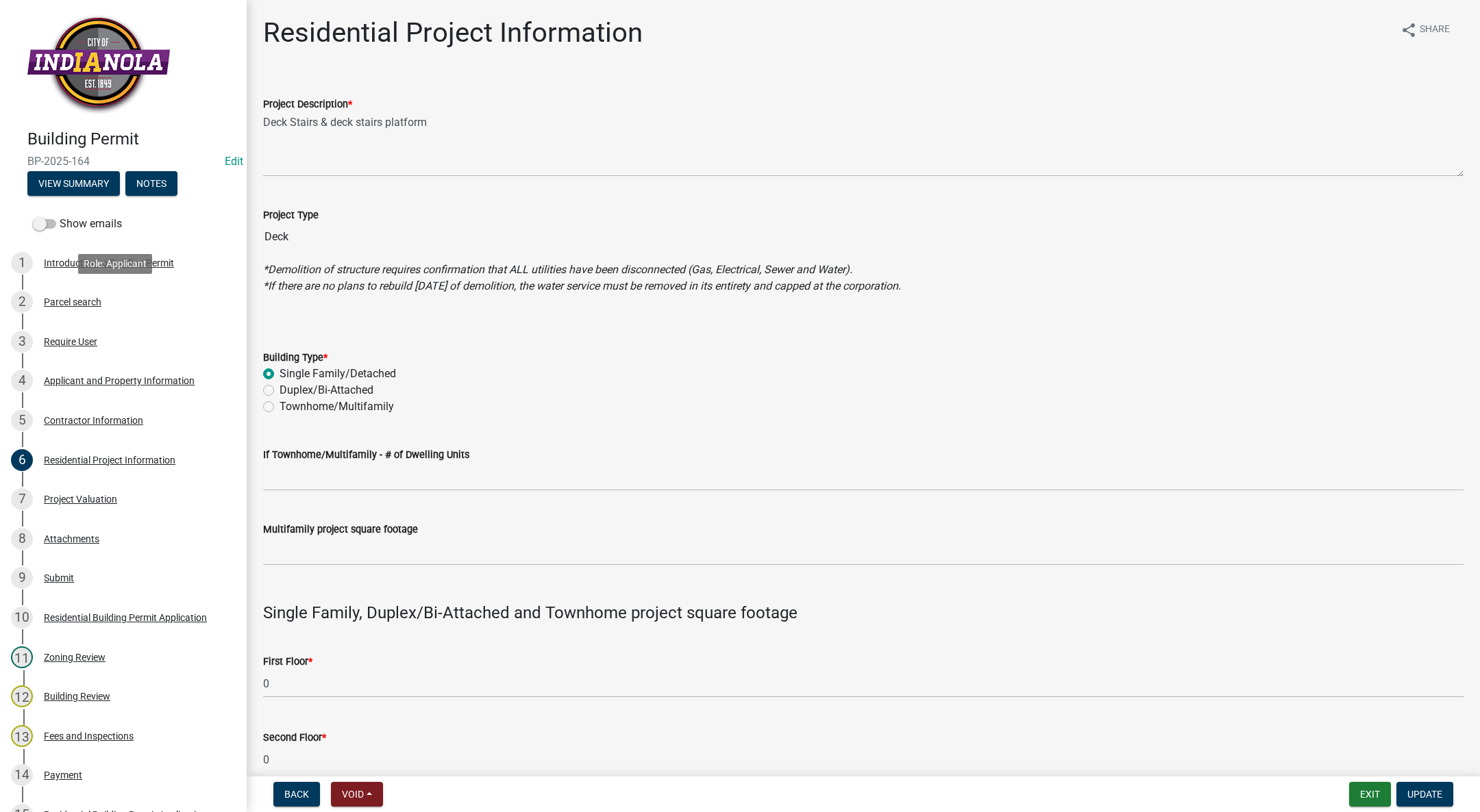
click at [87, 304] on div "Parcel search" at bounding box center [72, 302] width 57 height 10
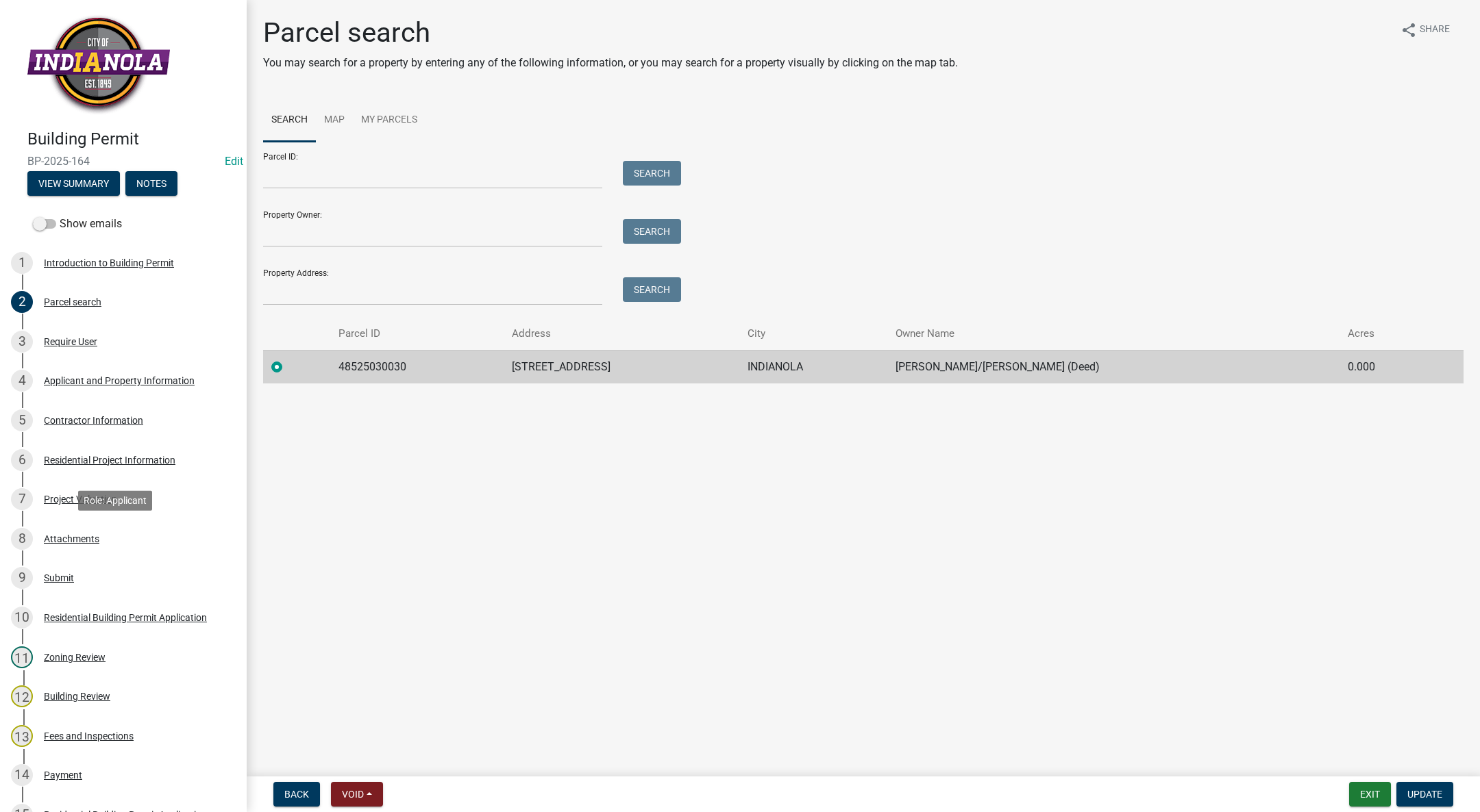
click at [82, 524] on link "8 Attachments" at bounding box center [123, 538] width 246 height 40
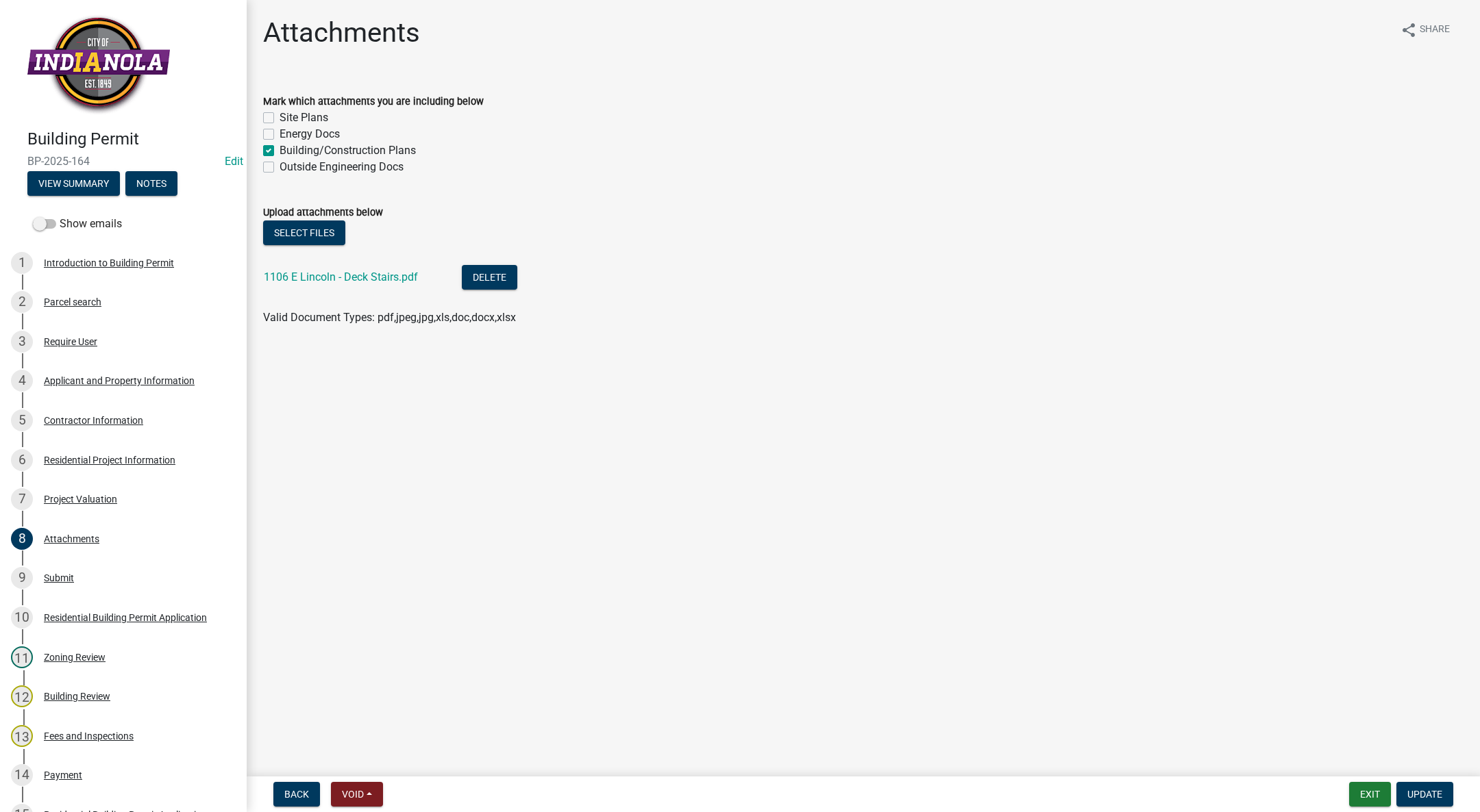
click at [341, 282] on link "1106 E Lincoln - Deck Stairs.pdf" at bounding box center [341, 277] width 155 height 13
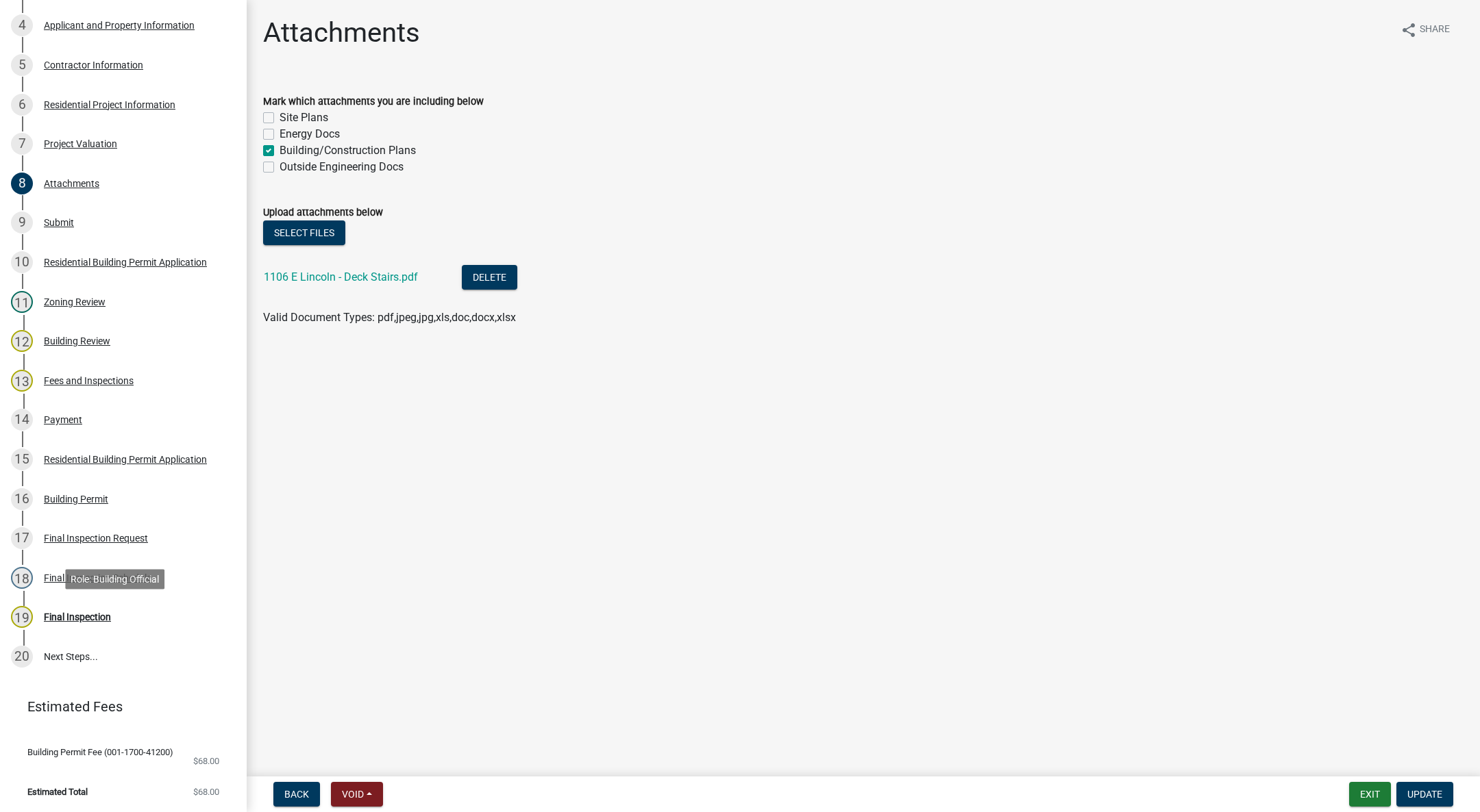
click at [95, 619] on div "Final Inspection" at bounding box center [78, 617] width 67 height 10
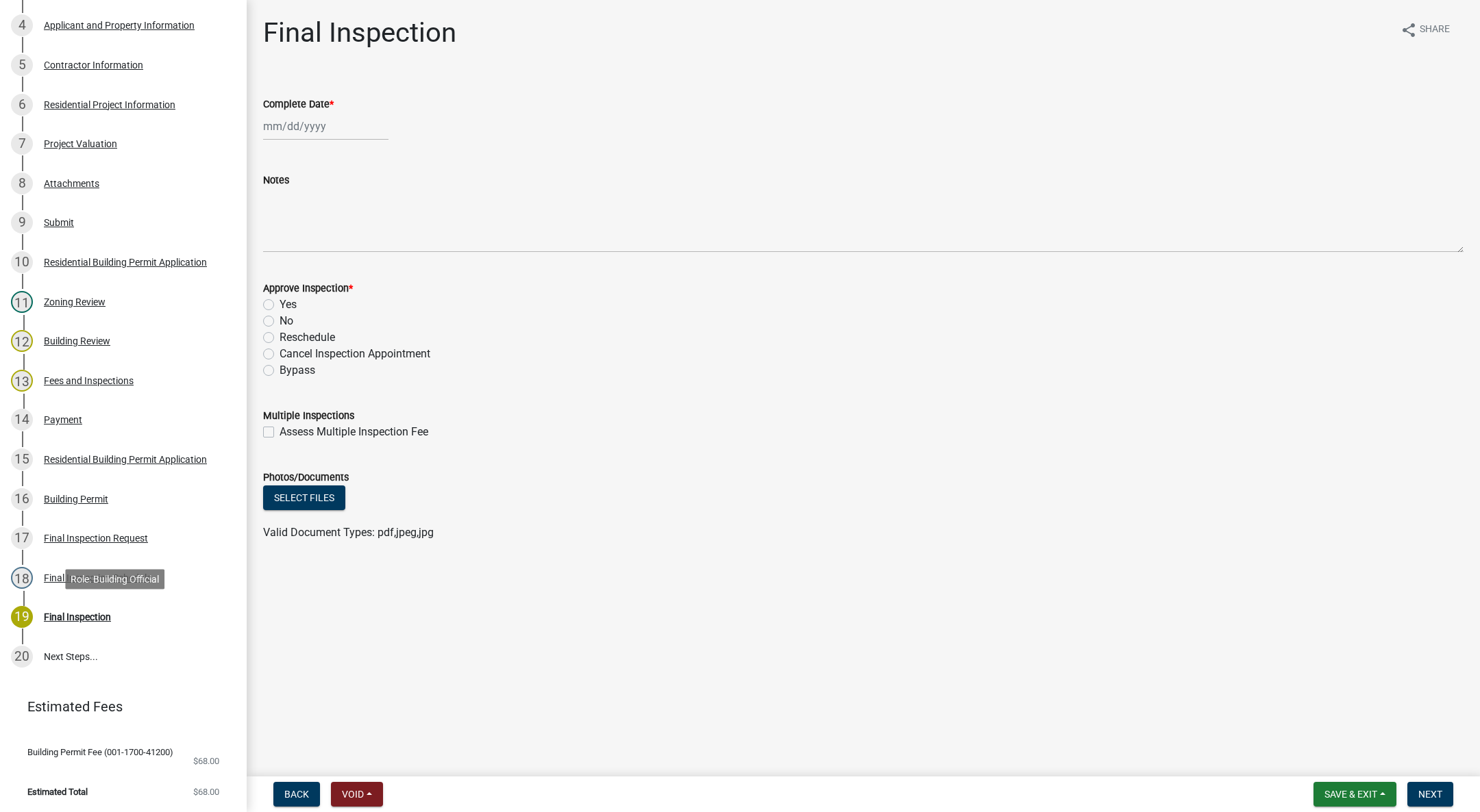
click at [64, 619] on div "Final Inspection" at bounding box center [78, 617] width 67 height 10
select select "10"
select select "2025"
click at [305, 126] on div "[PERSON_NAME] Feb Mar Apr [PERSON_NAME][DATE] Oct Nov [DATE] 1526 1527 1528 152…" at bounding box center [326, 126] width 125 height 28
click at [476, 96] on div "Complete Date *" at bounding box center [864, 104] width 1201 height 17
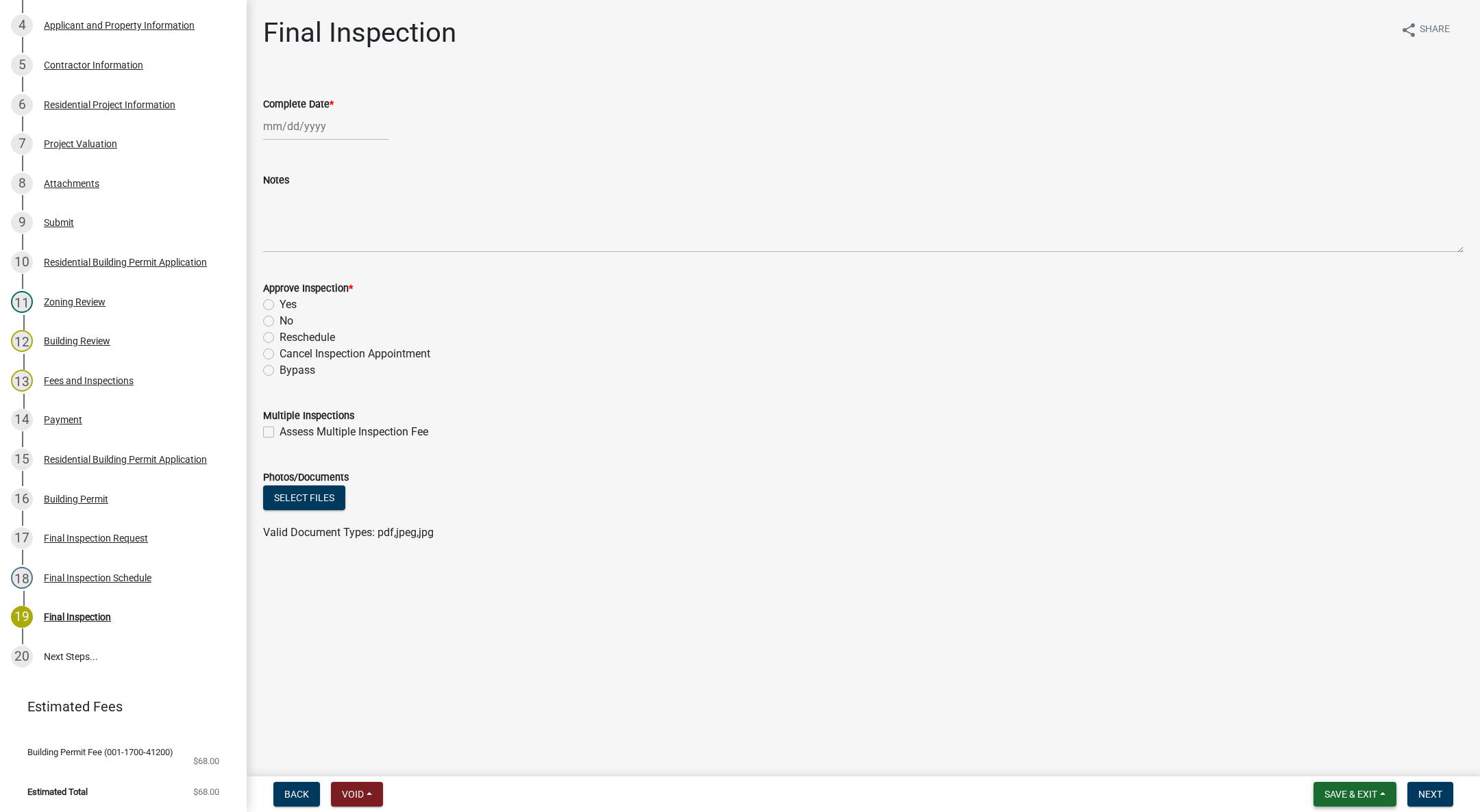
click at [1357, 790] on span "Save & Exit" at bounding box center [1351, 794] width 53 height 11
click at [1335, 756] on button "Save & Exit" at bounding box center [1341, 758] width 109 height 33
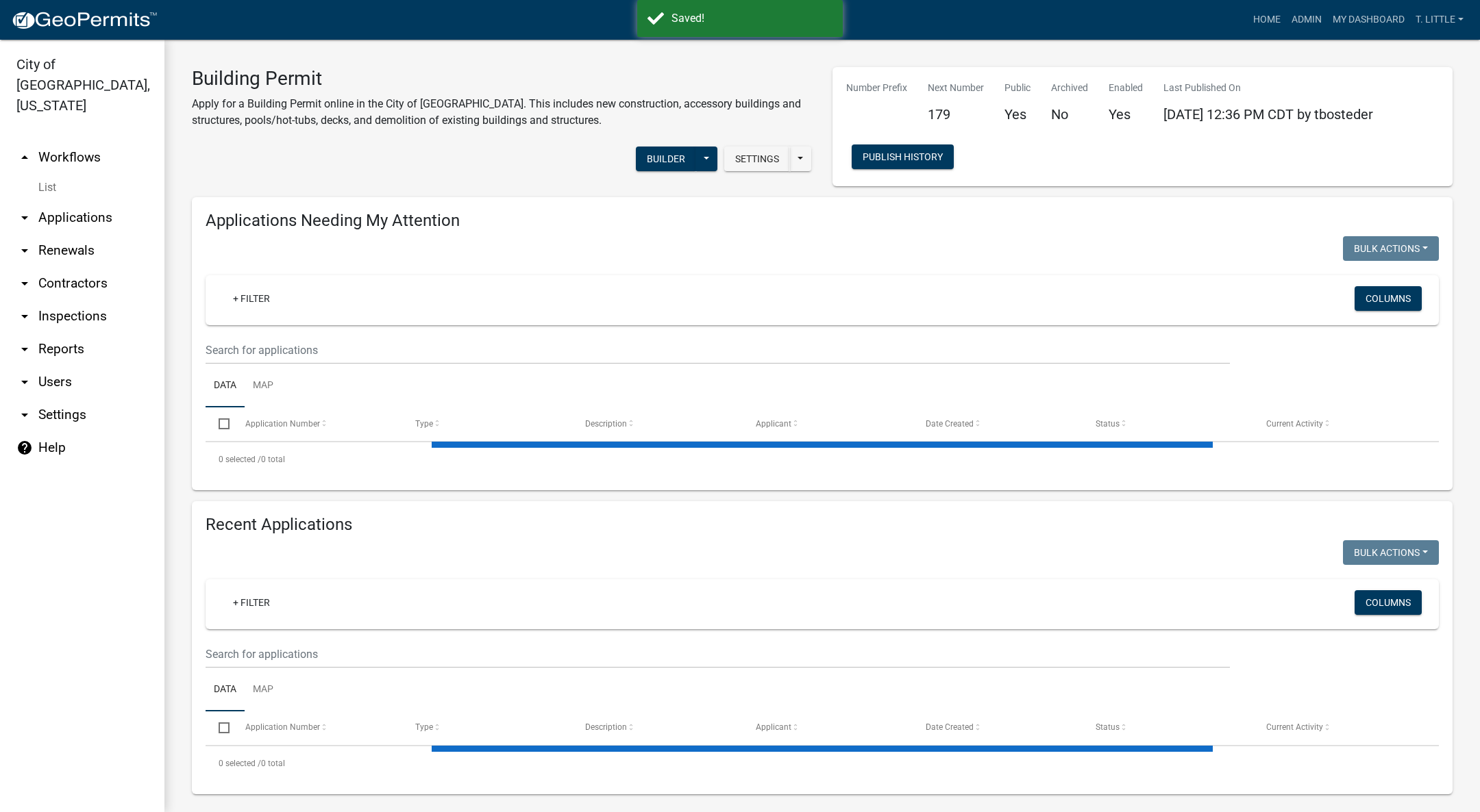
select select "3: 100"
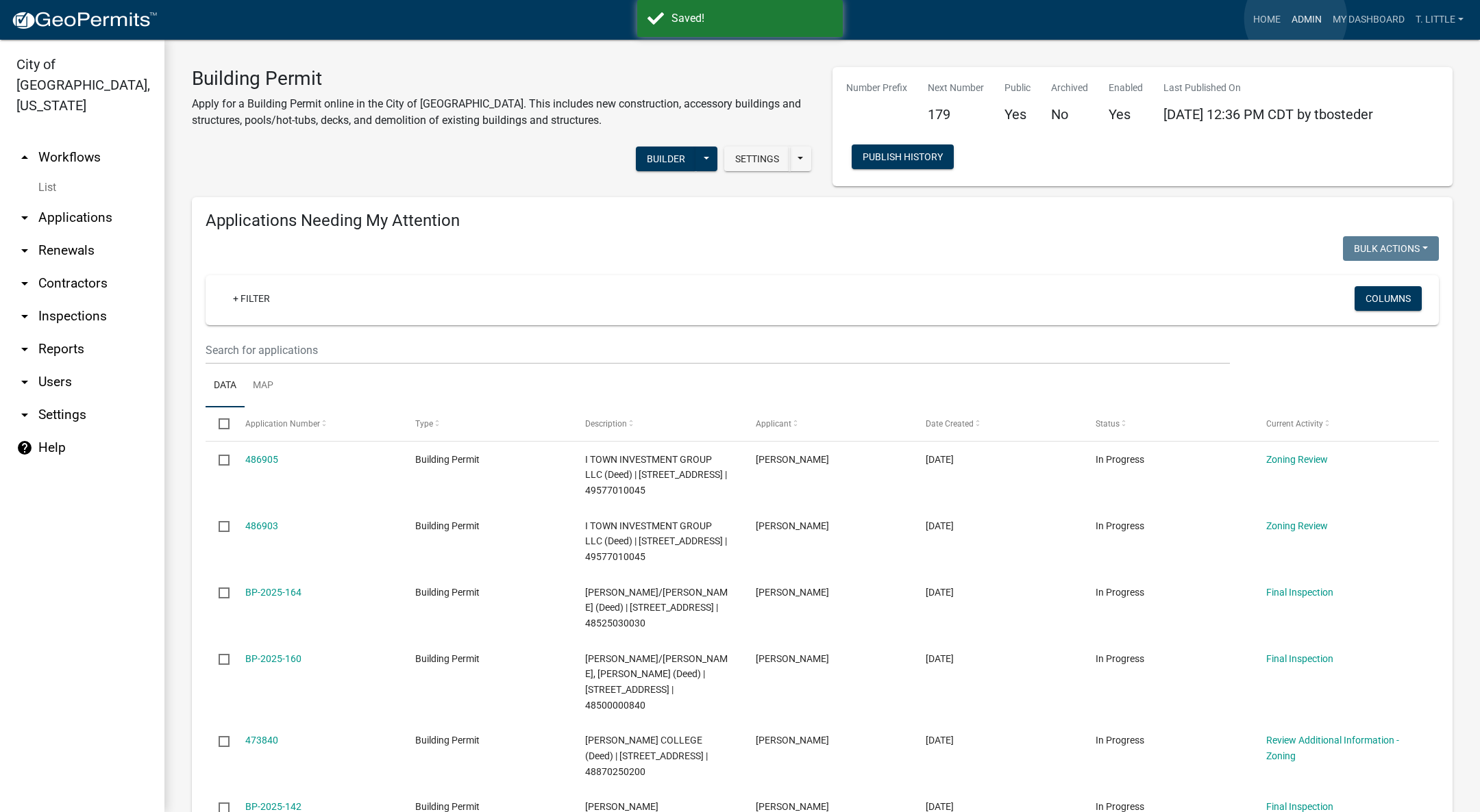
click at [1296, 19] on link "Admin" at bounding box center [1307, 19] width 42 height 26
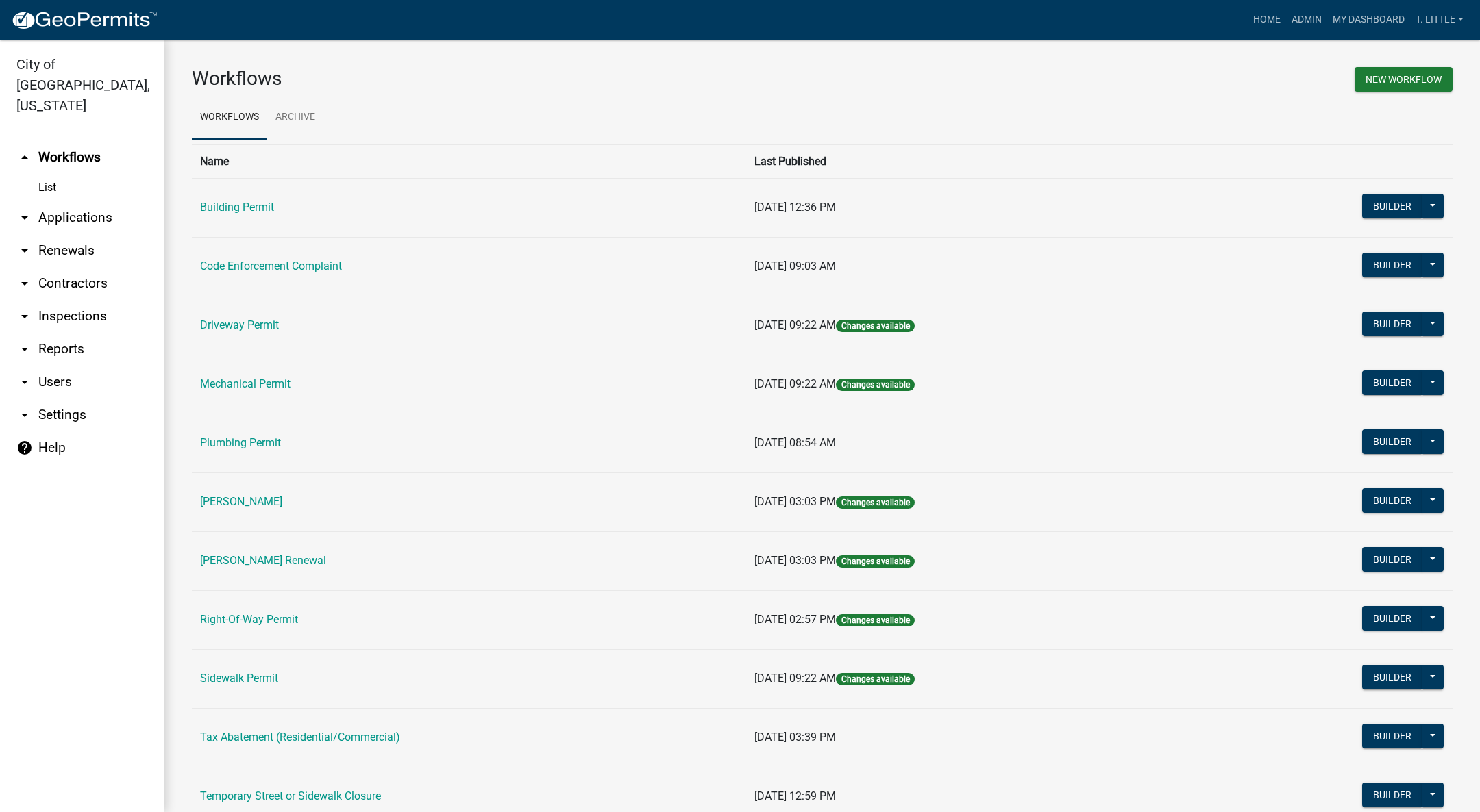
click at [249, 198] on td "Building Permit" at bounding box center [469, 207] width 555 height 59
click at [243, 207] on link "Building Permit" at bounding box center [238, 207] width 74 height 13
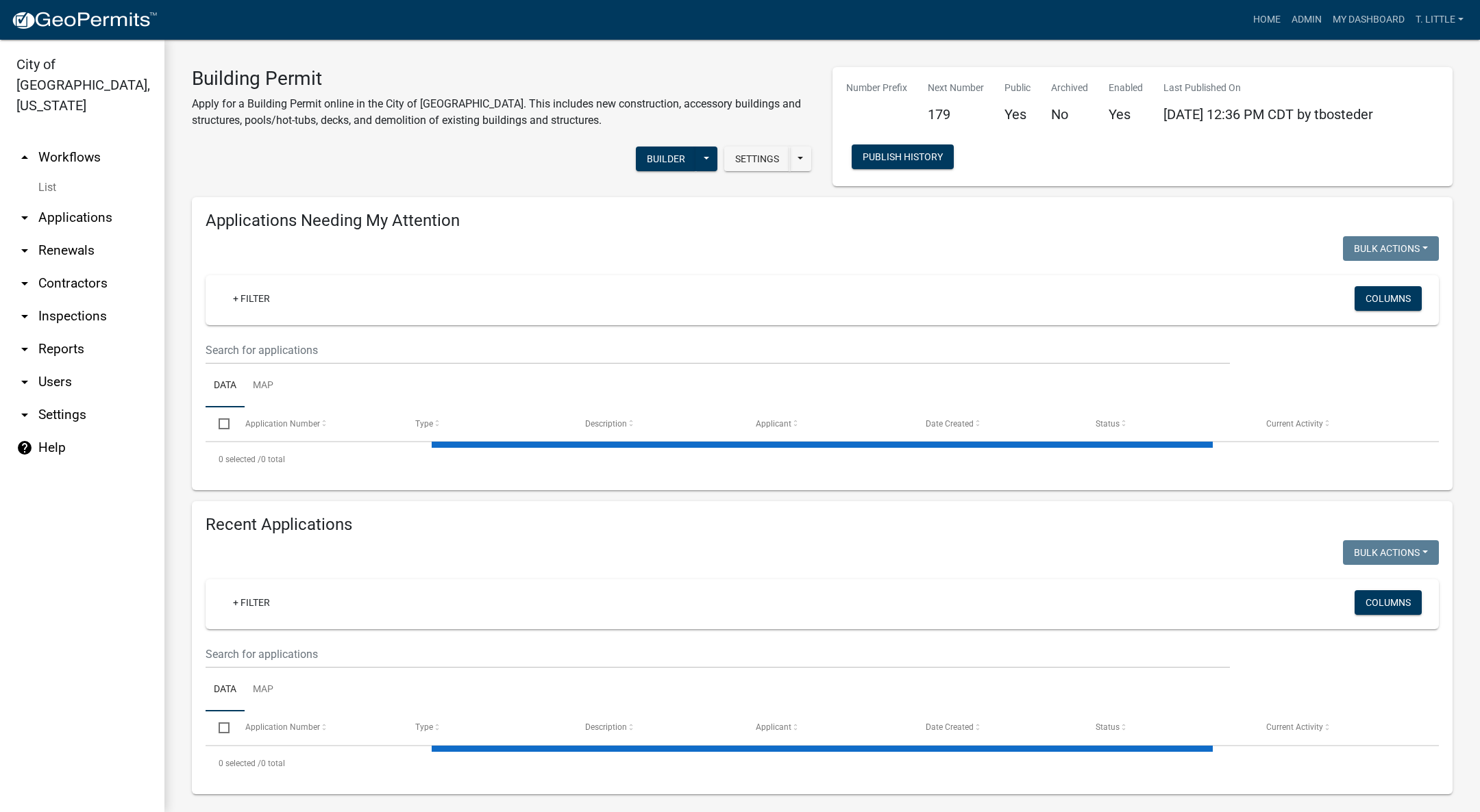
select select "3: 100"
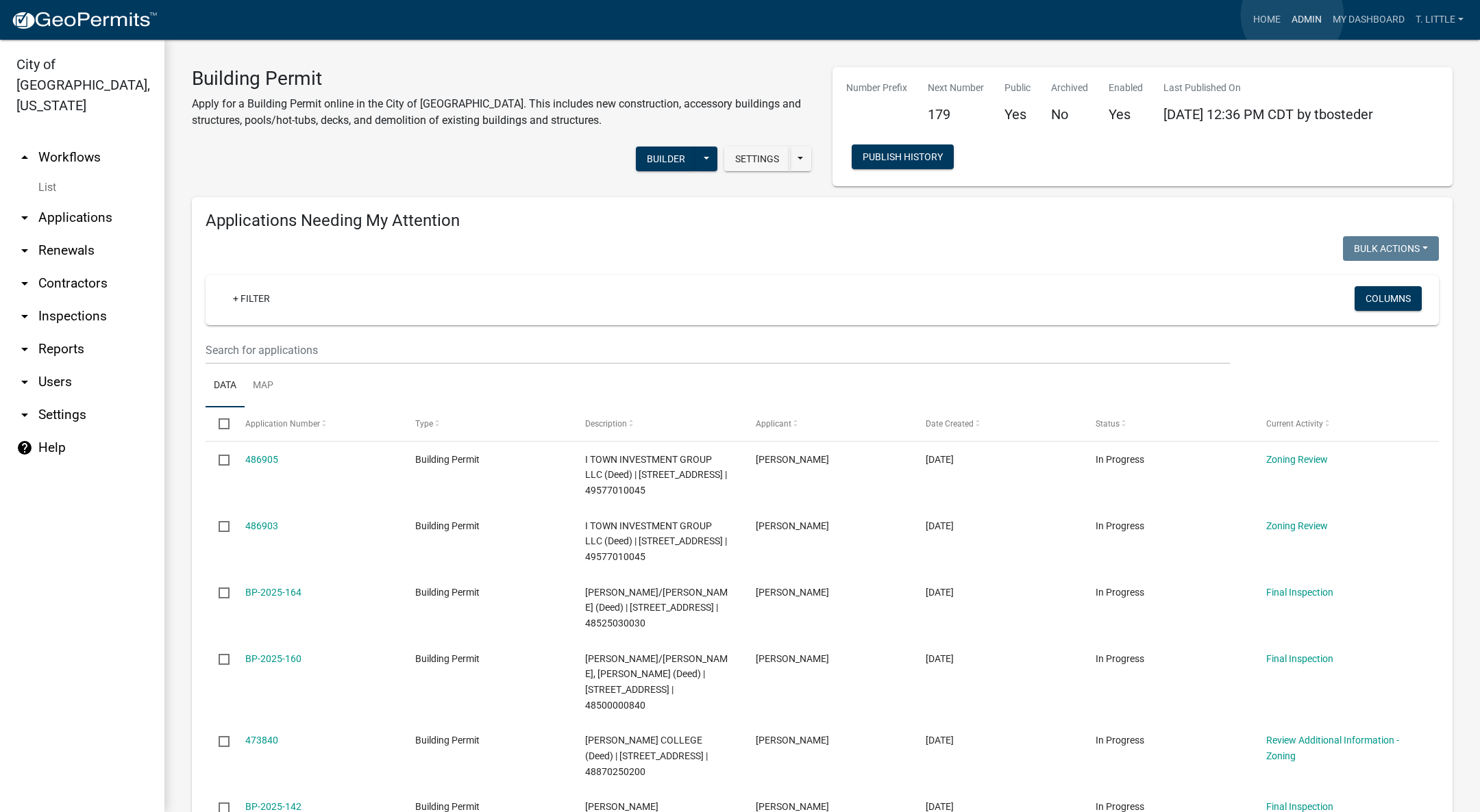
click at [1293, 15] on link "Admin" at bounding box center [1307, 19] width 42 height 26
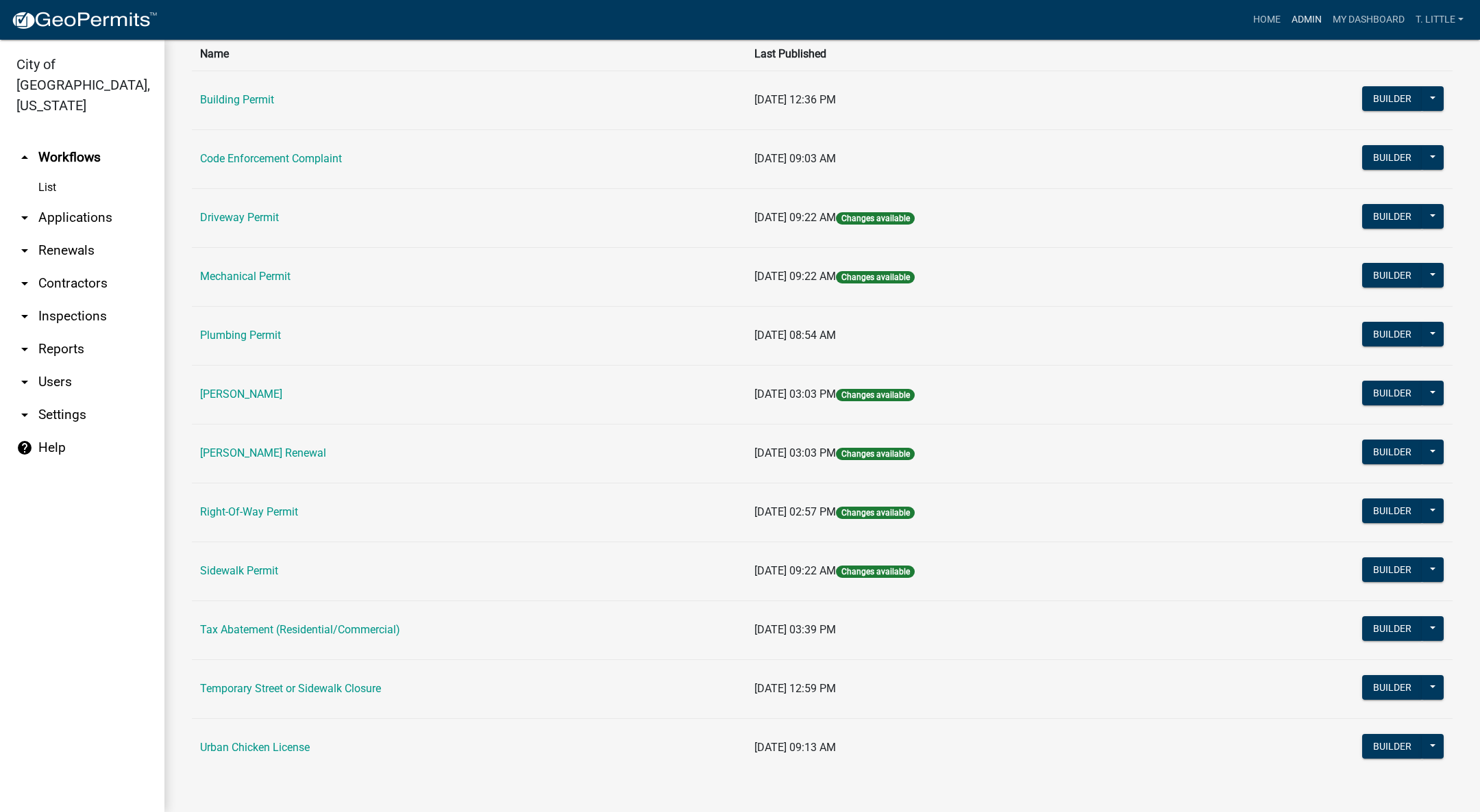
scroll to position [109, 0]
click at [283, 748] on link "Urban Chicken License" at bounding box center [255, 747] width 109 height 13
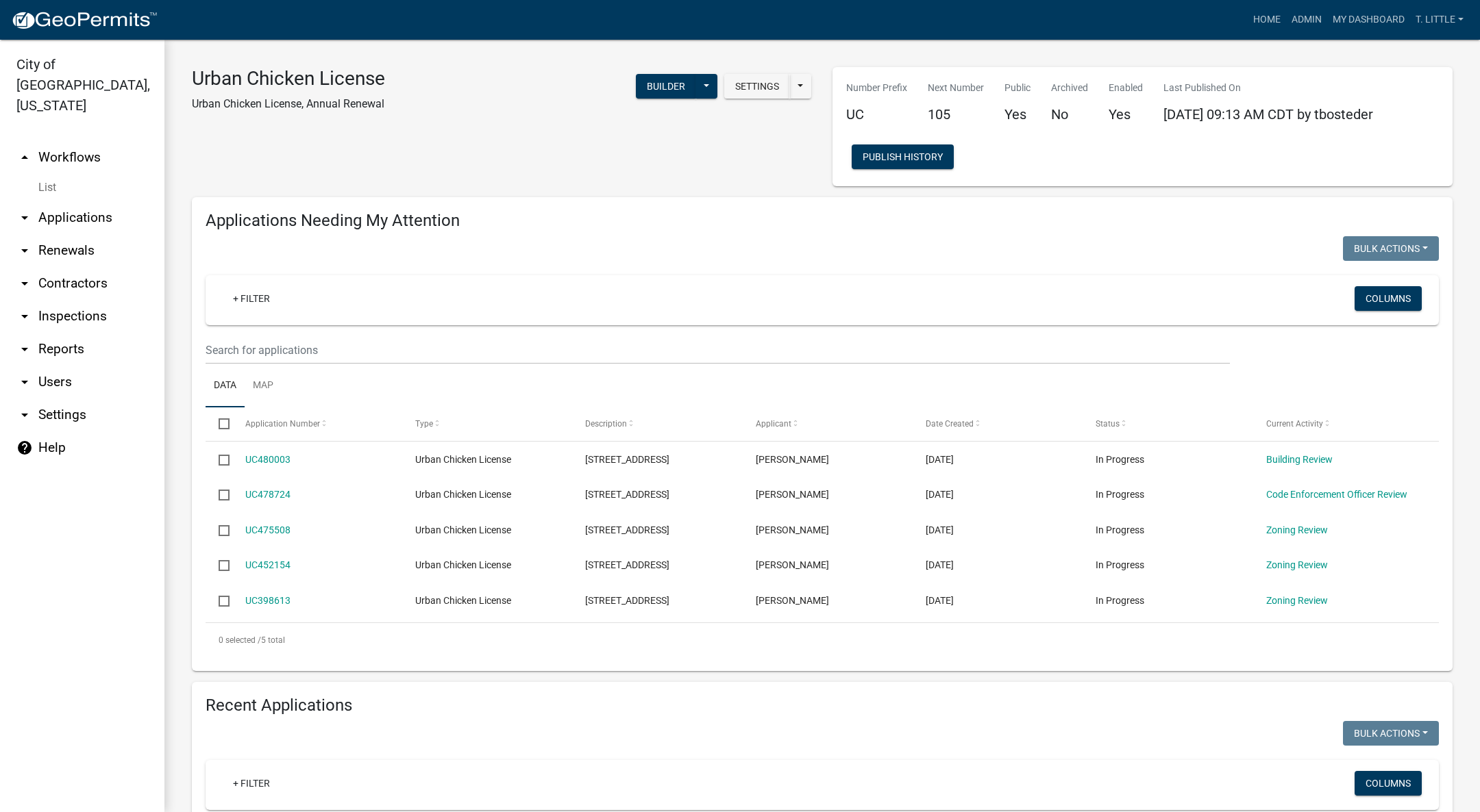
click at [277, 457] on link "UC480003" at bounding box center [268, 460] width 45 height 11
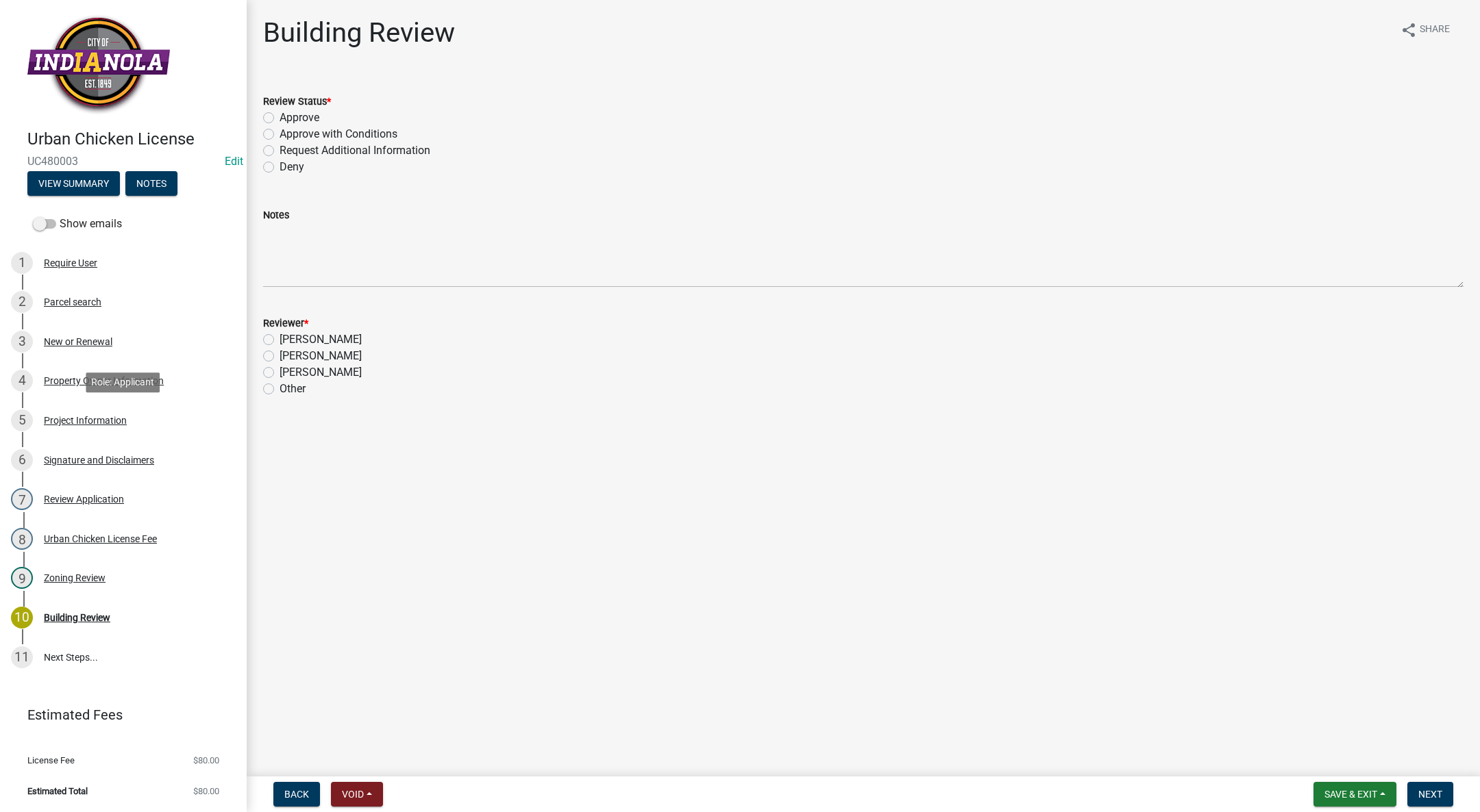
click at [63, 404] on link "5 Project Information" at bounding box center [123, 420] width 246 height 40
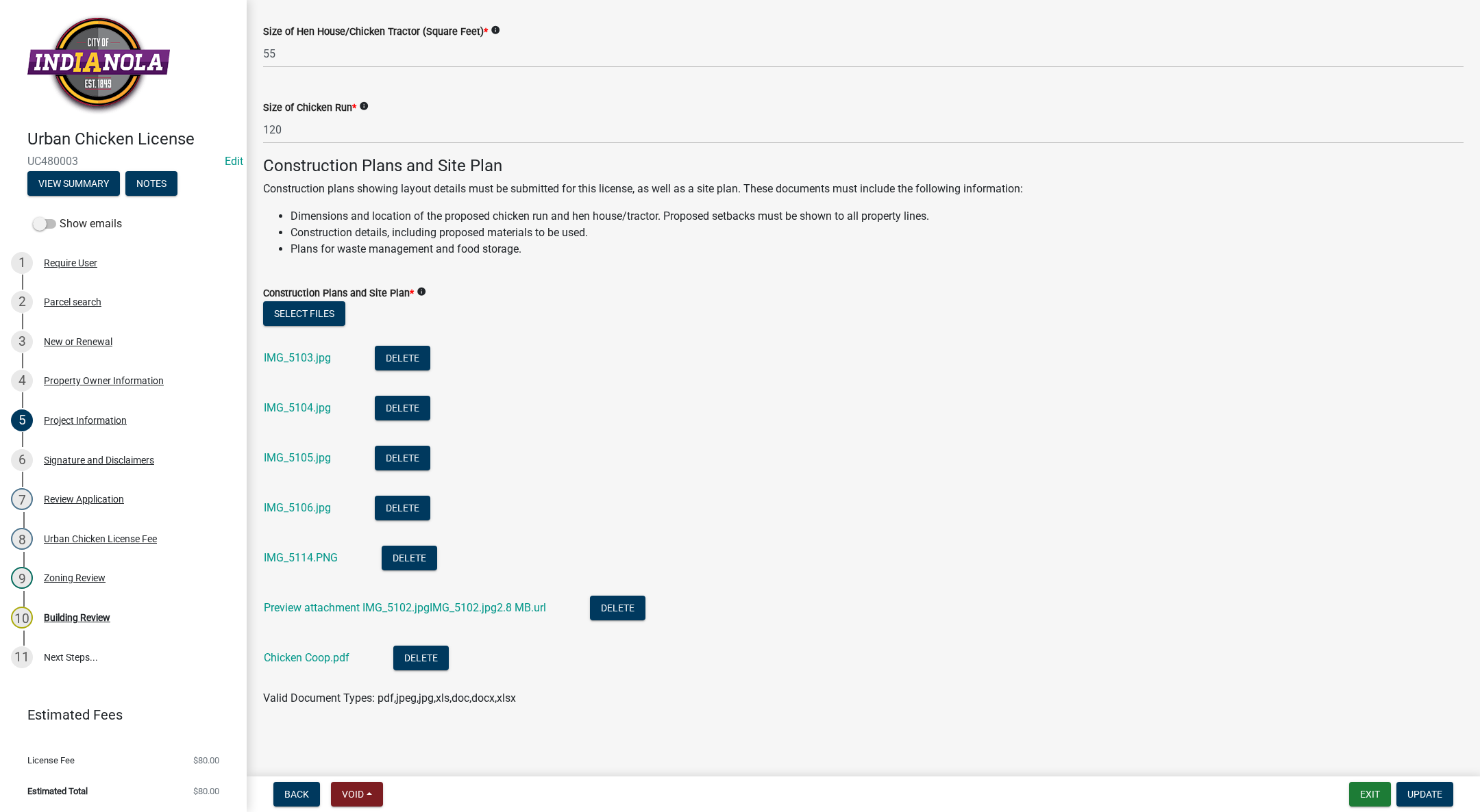
scroll to position [360, 0]
click at [93, 293] on div "2 Parcel search" at bounding box center [117, 302] width 214 height 22
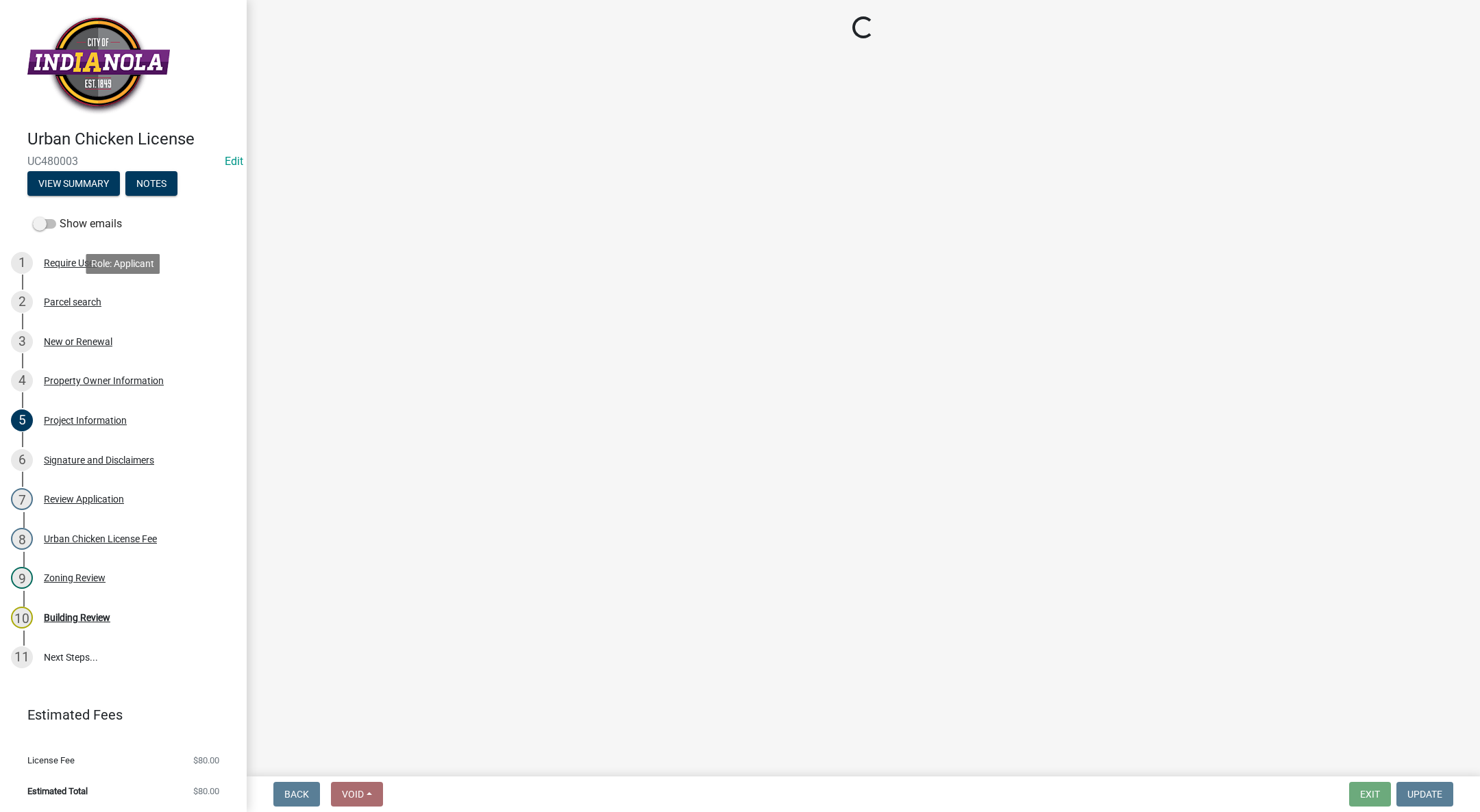
scroll to position [0, 0]
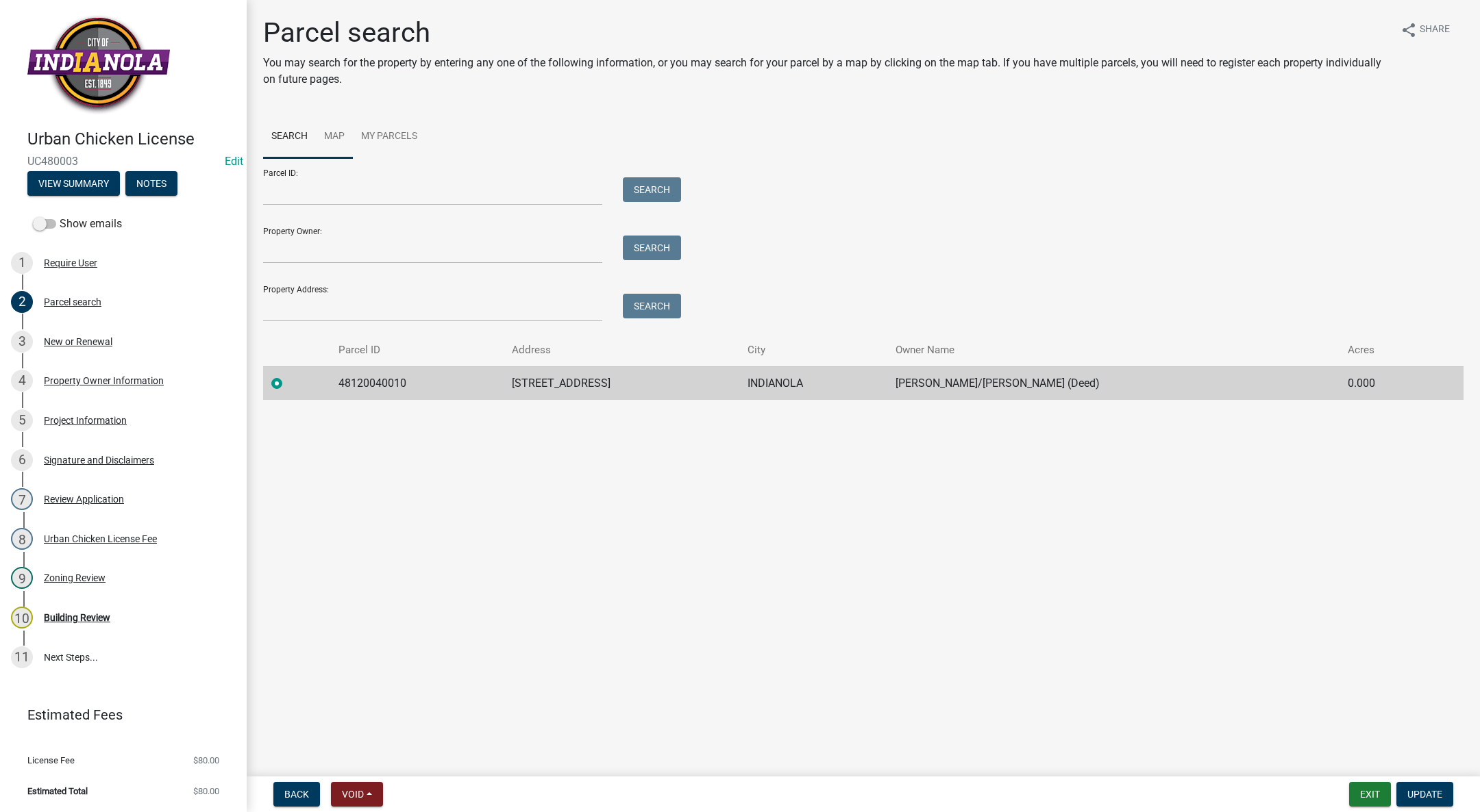
click at [340, 133] on link "Map" at bounding box center [335, 137] width 37 height 44
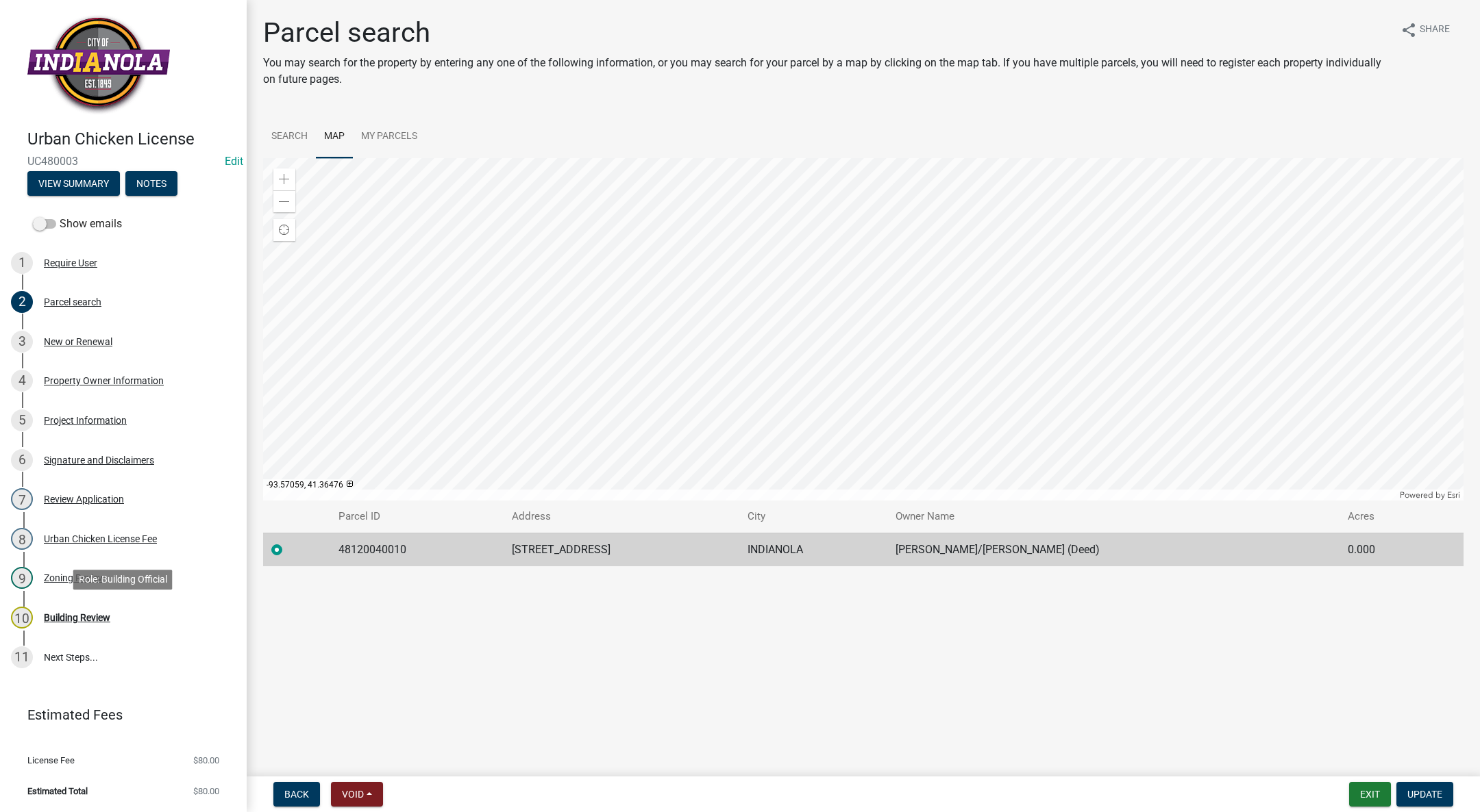
click at [54, 613] on div "Building Review" at bounding box center [77, 618] width 66 height 10
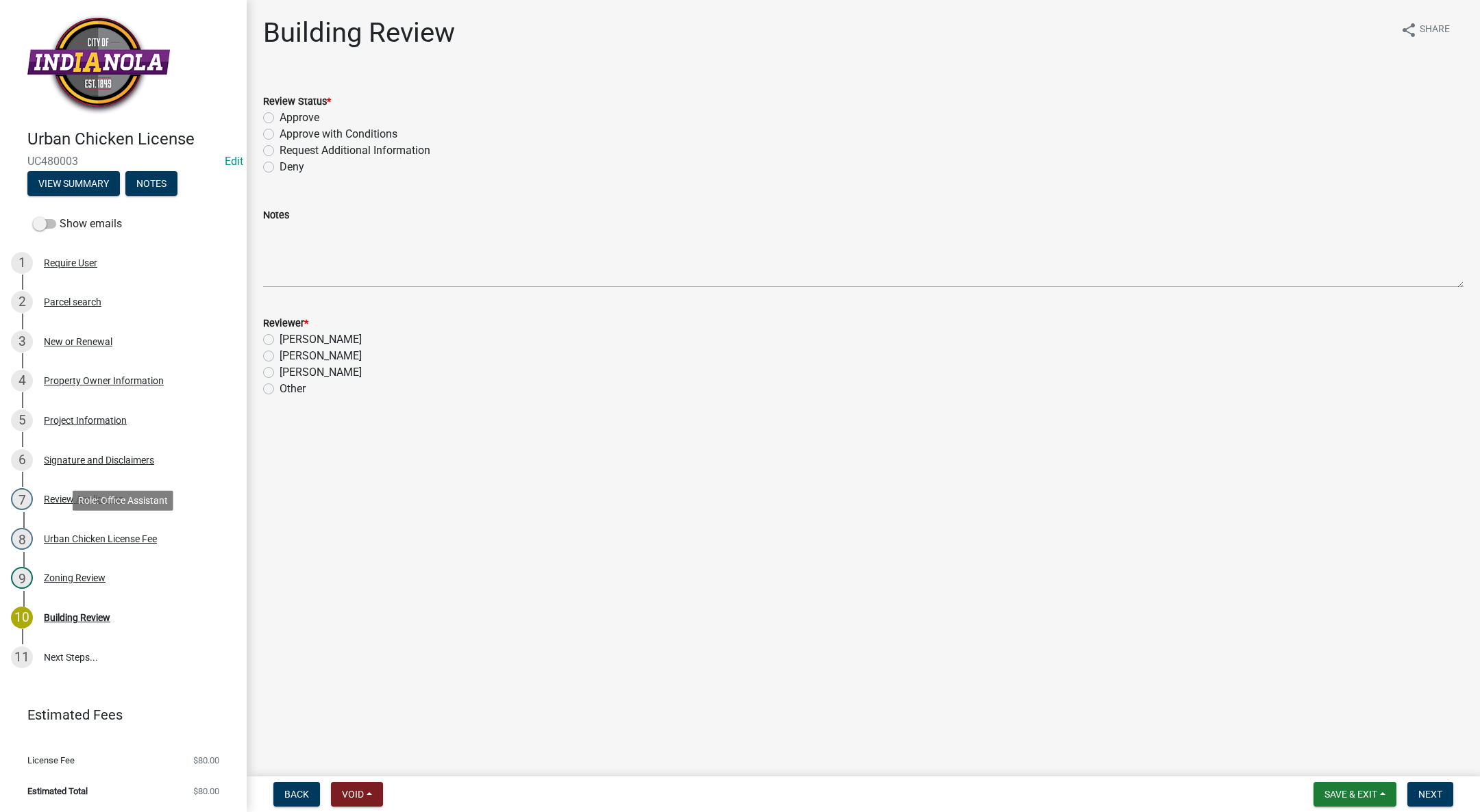
click at [83, 530] on div "8 Urban Chicken License Fee" at bounding box center [117, 538] width 214 height 22
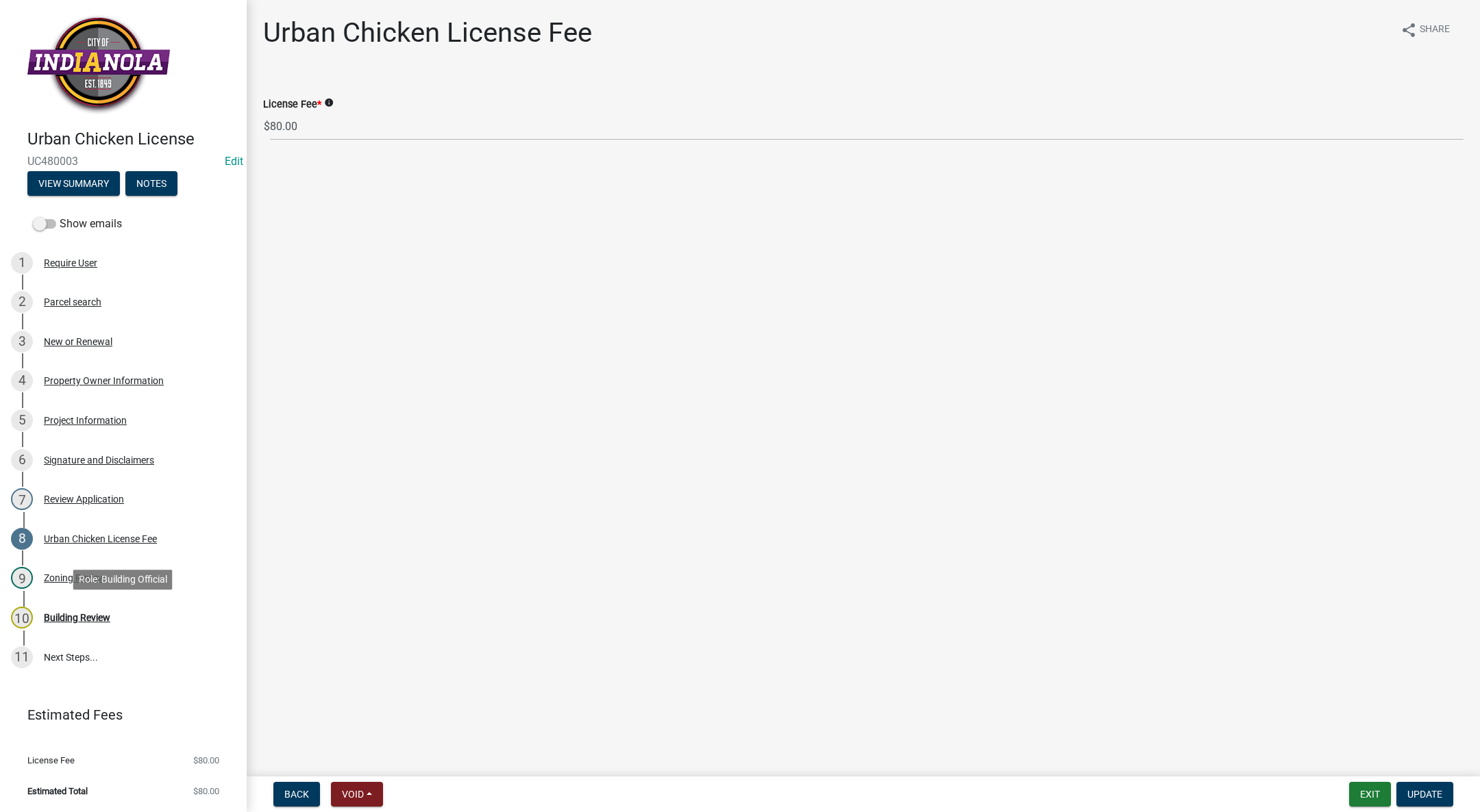
click at [90, 605] on link "10 Building Review" at bounding box center [123, 618] width 246 height 40
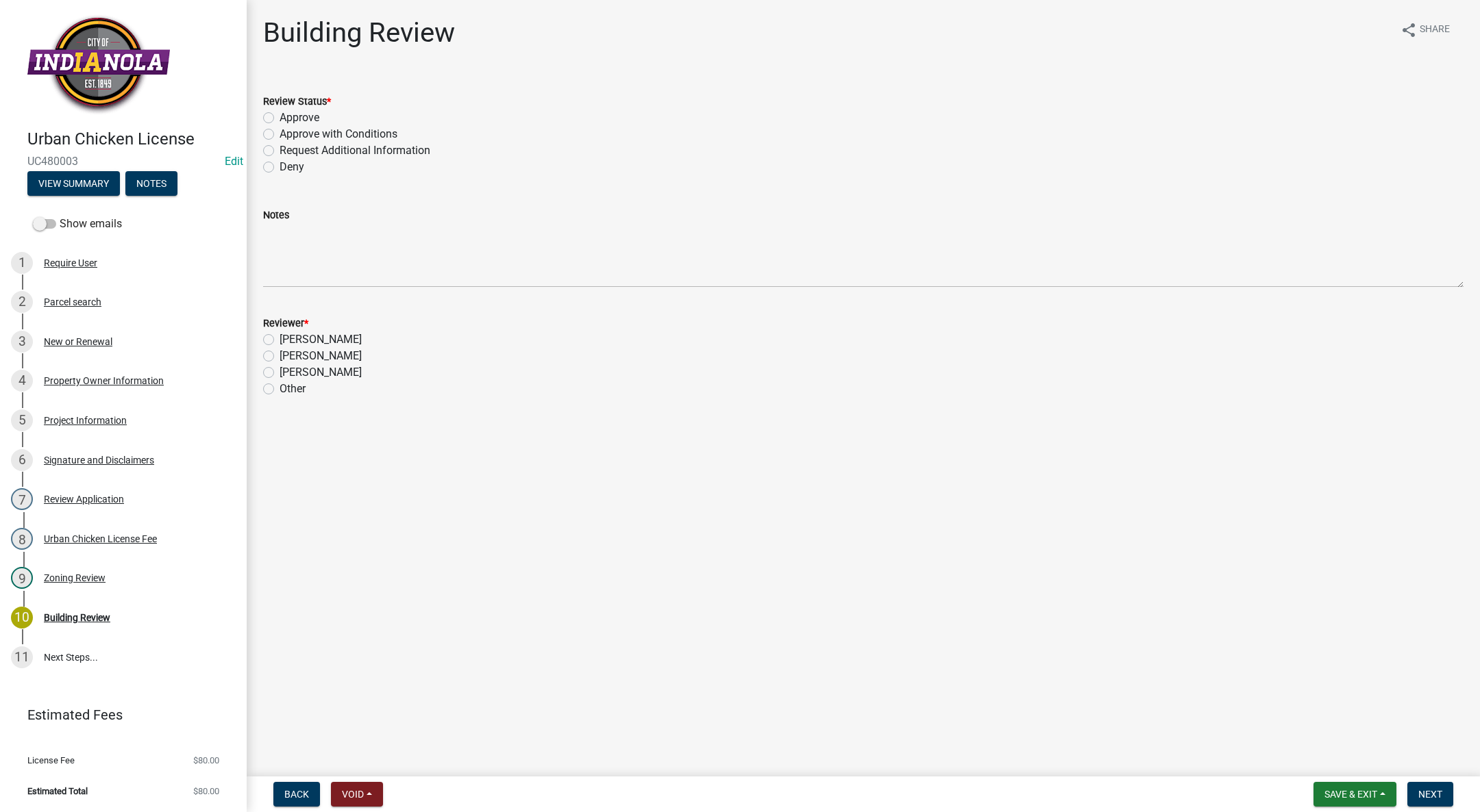
click at [280, 119] on label "Approve" at bounding box center [299, 117] width 40 height 17
click at [280, 118] on input "Approve" at bounding box center [284, 114] width 9 height 9
radio input "true"
click at [280, 342] on label "[PERSON_NAME]" at bounding box center [321, 340] width 82 height 17
click at [280, 341] on input "[PERSON_NAME]" at bounding box center [284, 336] width 9 height 9
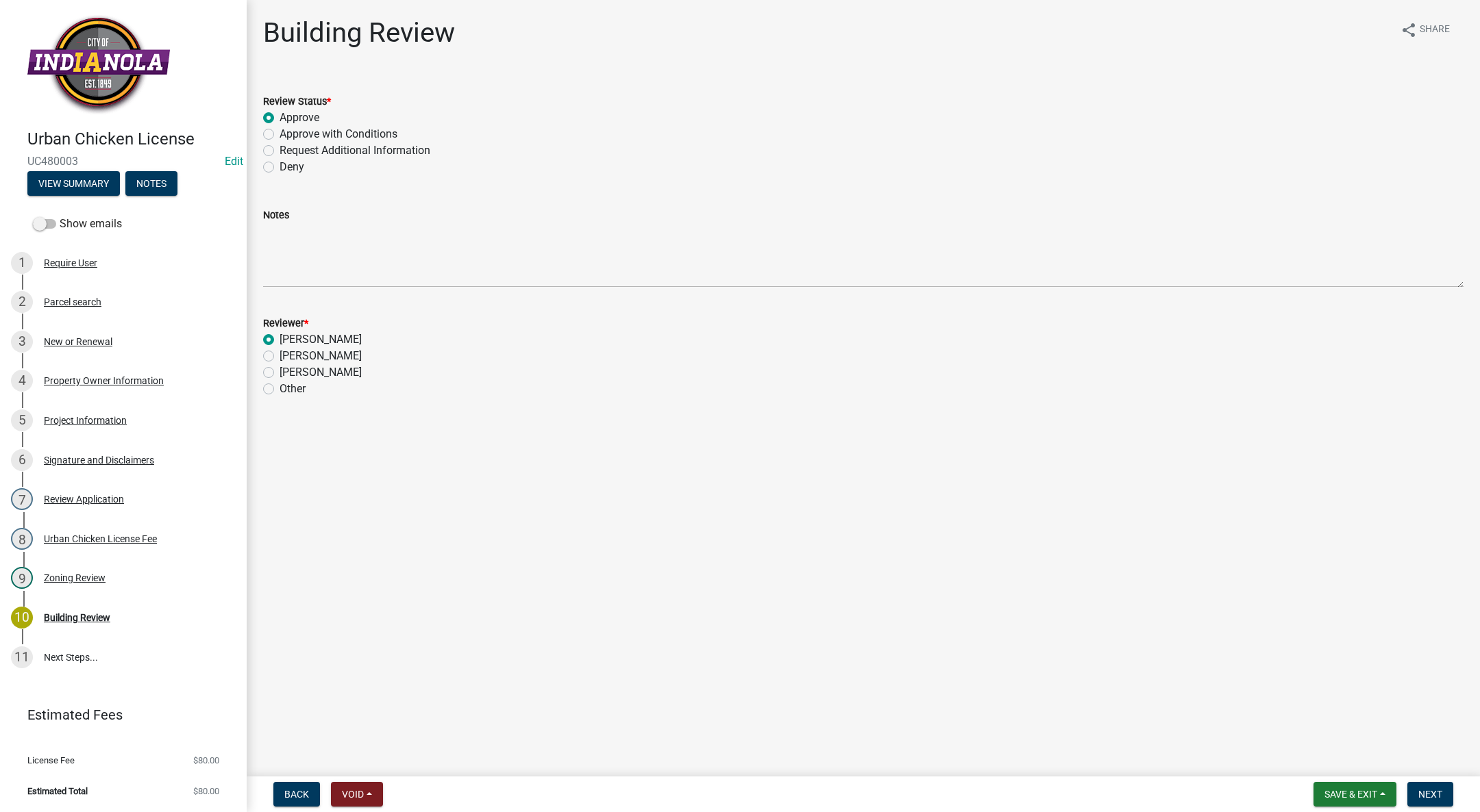
radio input "true"
click at [1427, 791] on span "Next" at bounding box center [1431, 794] width 24 height 11
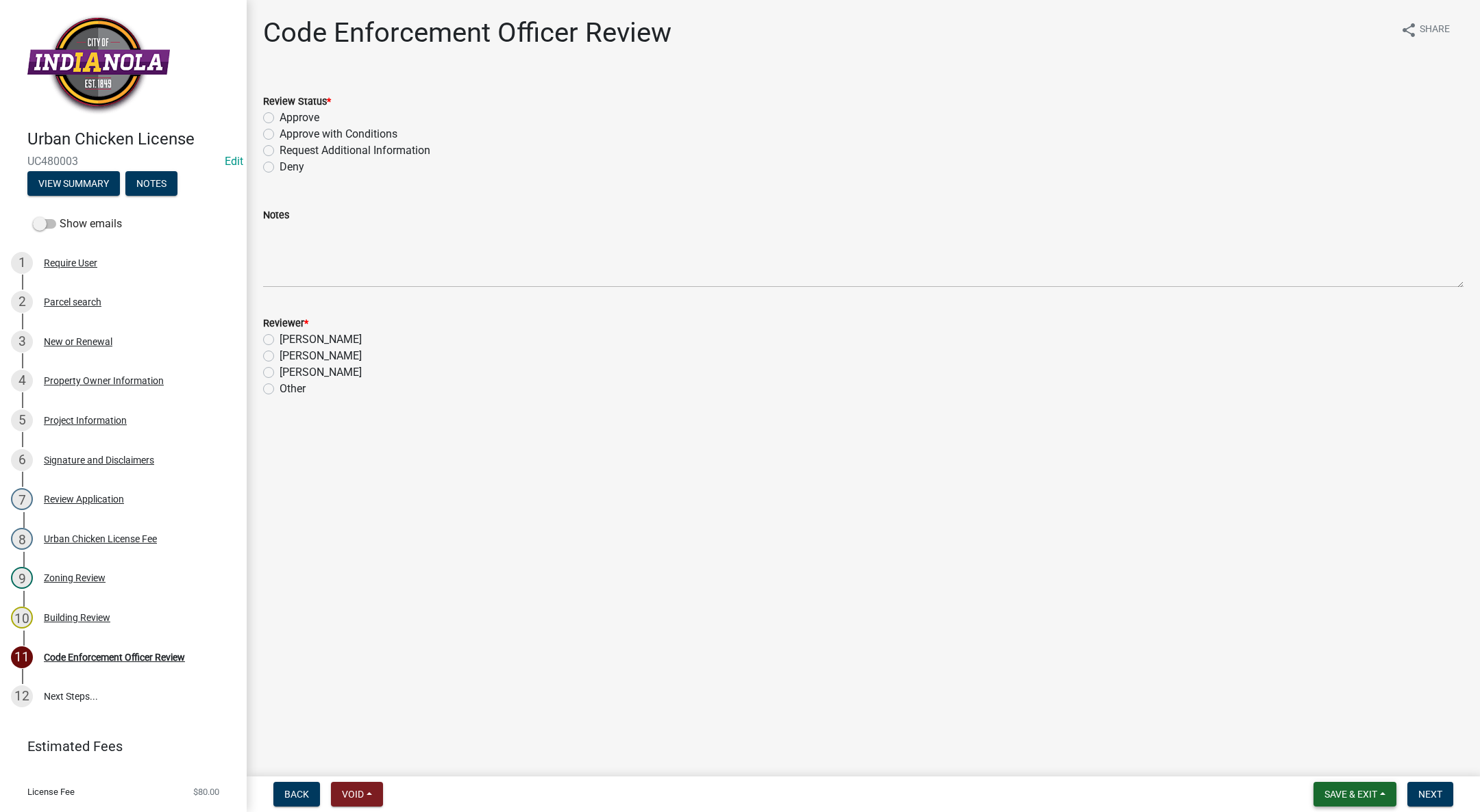
click at [1357, 792] on span "Save & Exit" at bounding box center [1351, 794] width 53 height 11
click at [1353, 763] on button "Save & Exit" at bounding box center [1341, 758] width 109 height 33
